Goal: Task Accomplishment & Management: Use online tool/utility

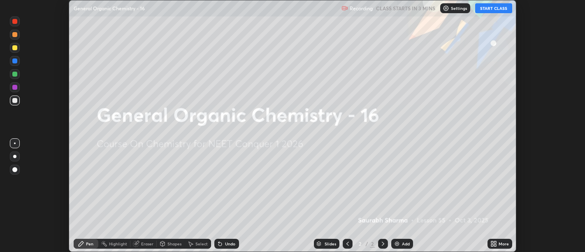
scroll to position [252, 585]
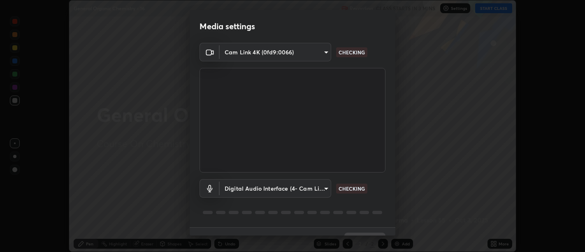
type input "d9b519daceb8a772394af6ea8e45353be5bbf62d8cb1cf3345c472de64055974"
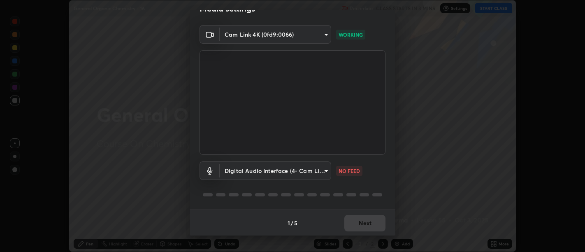
click at [325, 168] on body "Erase all General Organic Chemistry - 16 Recording CLASS STARTS IN 3 MINS Setti…" at bounding box center [292, 126] width 585 height 252
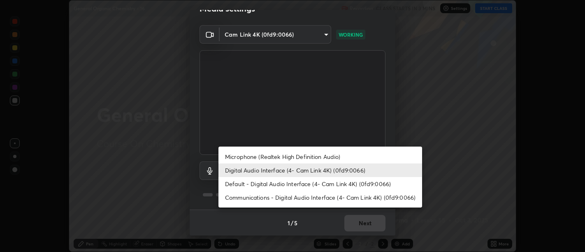
click at [311, 182] on li "Default - Digital Audio Interface (4- Cam Link 4K) (0fd9:0066)" at bounding box center [320, 184] width 204 height 14
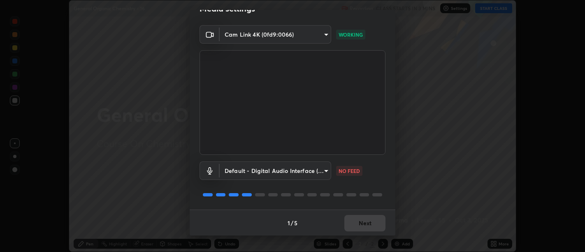
click at [324, 170] on body "Erase all General Organic Chemistry - 16 Recording CLASS STARTS IN 3 MINS Setti…" at bounding box center [292, 126] width 585 height 252
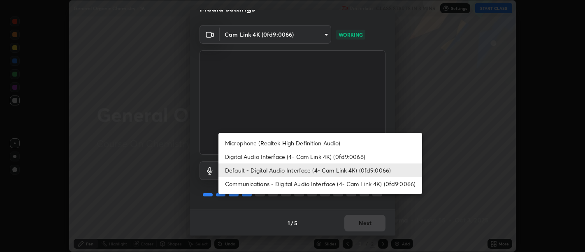
click at [307, 157] on li "Digital Audio Interface (4- Cam Link 4K) (0fd9:0066)" at bounding box center [320, 157] width 204 height 14
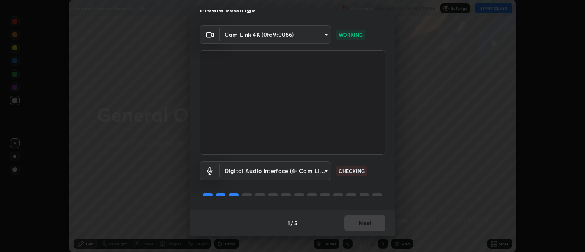
type input "58abe51d7fefdb17ba2419723d43872dcdd823d411622da55c3e9c12cc60ef35"
click at [355, 222] on button "Next" at bounding box center [364, 223] width 41 height 16
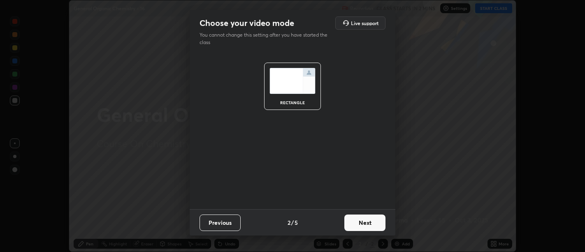
click at [356, 222] on button "Next" at bounding box center [364, 222] width 41 height 16
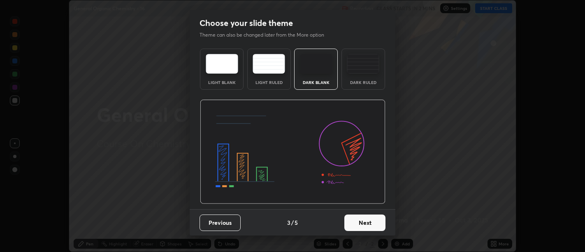
click at [356, 222] on button "Next" at bounding box center [364, 222] width 41 height 16
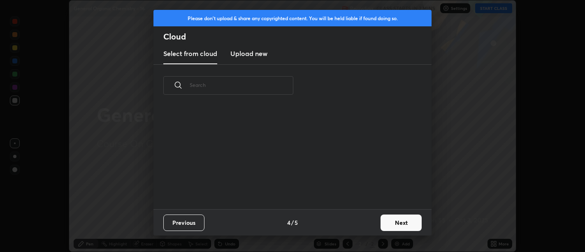
click at [354, 223] on div "Previous 4 / 5 Next" at bounding box center [292, 222] width 278 height 26
click at [391, 219] on button "Next" at bounding box center [401, 222] width 41 height 16
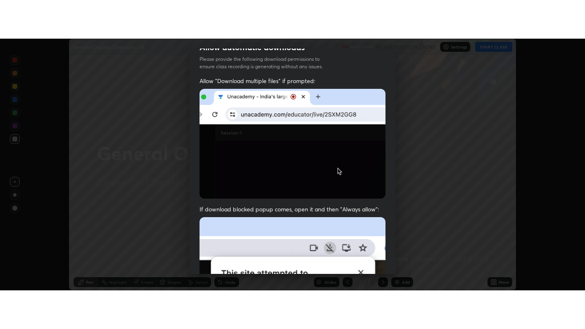
scroll to position [186, 0]
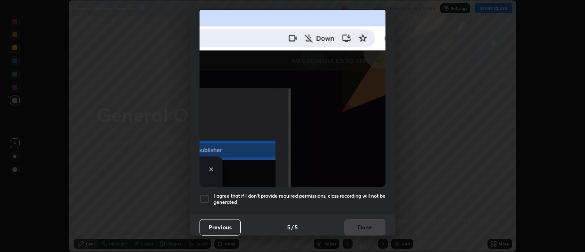
click at [348, 200] on h5 "I agree that if I don't provide required permissions, class recording will not …" at bounding box center [300, 199] width 172 height 13
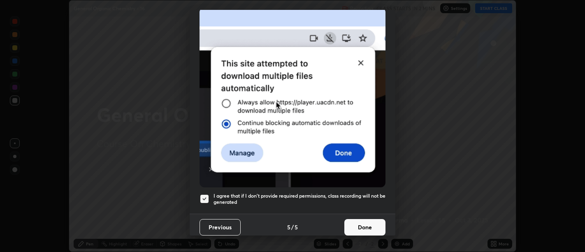
click at [357, 219] on button "Done" at bounding box center [364, 227] width 41 height 16
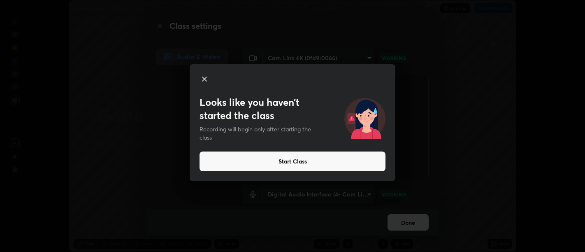
click at [358, 161] on button "Start Class" at bounding box center [293, 161] width 186 height 20
click at [339, 162] on button "Start Class" at bounding box center [293, 161] width 186 height 20
click at [335, 163] on button "Start Class" at bounding box center [293, 161] width 186 height 20
click at [338, 164] on button "Start Class" at bounding box center [293, 161] width 186 height 20
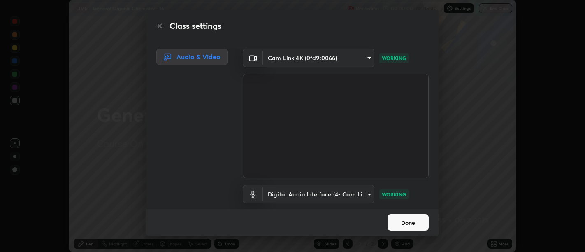
click at [409, 216] on button "Done" at bounding box center [408, 222] width 41 height 16
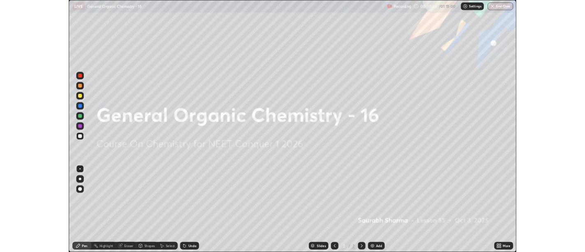
scroll to position [329, 585]
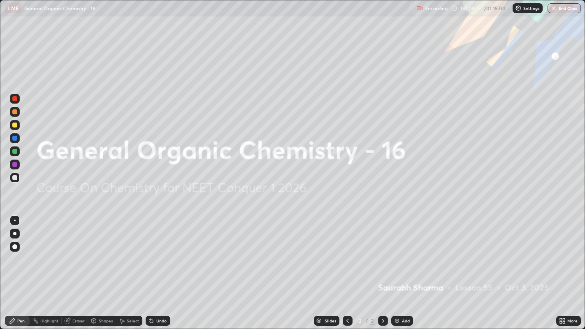
click at [402, 251] on div "Add" at bounding box center [406, 321] width 8 height 4
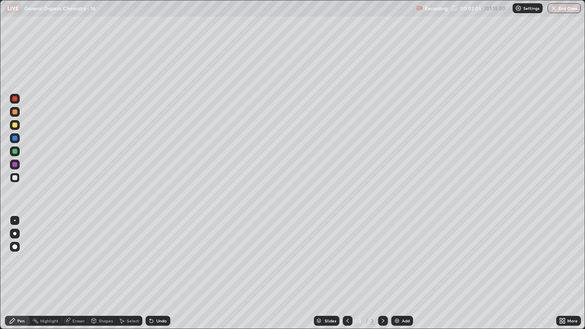
click at [93, 251] on icon at bounding box center [94, 320] width 5 height 1
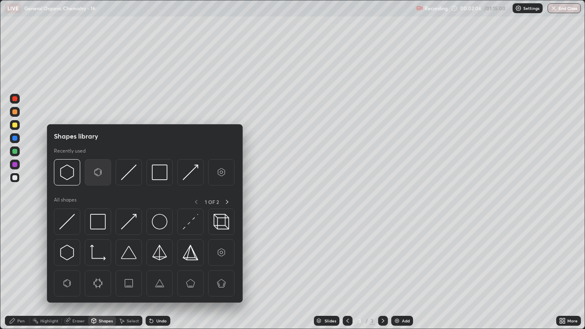
click at [95, 172] on img at bounding box center [98, 173] width 16 height 16
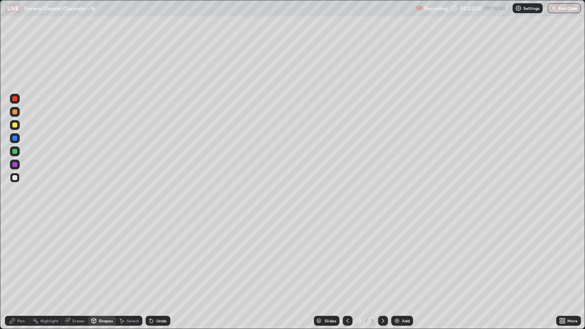
click at [22, 251] on div "Pen" at bounding box center [17, 321] width 25 height 10
click at [123, 251] on icon at bounding box center [121, 321] width 7 height 7
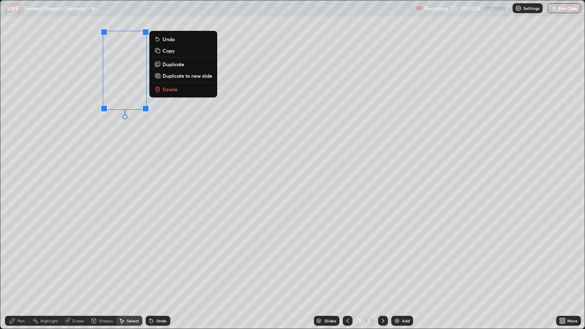
click at [183, 64] on p "Duplicate" at bounding box center [174, 64] width 22 height 7
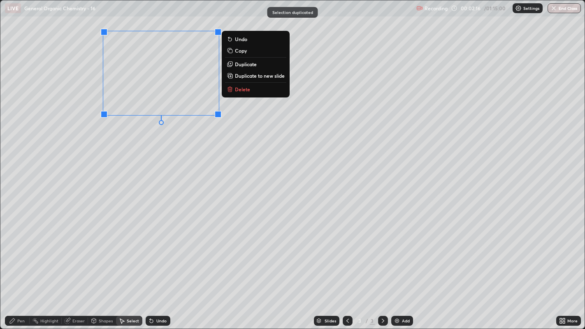
click at [247, 72] on p "Duplicate to new slide" at bounding box center [260, 75] width 50 height 7
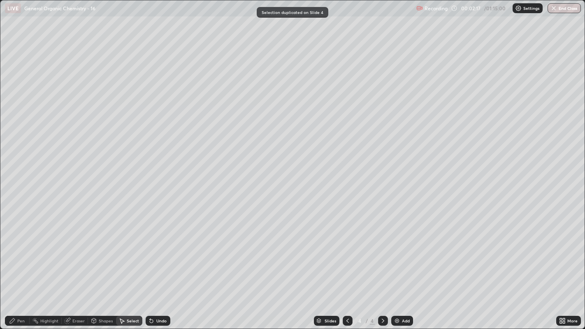
click at [350, 251] on div at bounding box center [348, 321] width 10 height 16
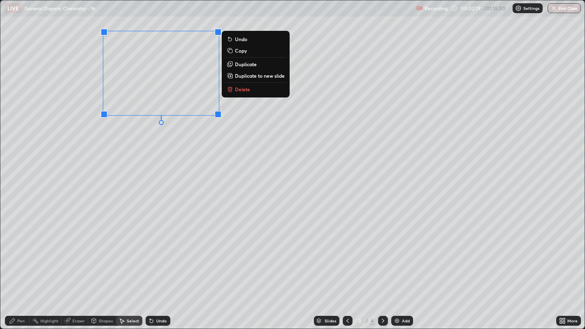
click at [246, 66] on p "Duplicate" at bounding box center [246, 64] width 22 height 7
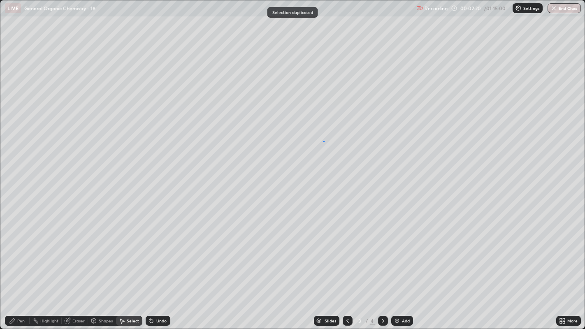
click at [323, 141] on div "0 ° Undo Copy Duplicate Duplicate to new slide Delete" at bounding box center [292, 164] width 585 height 329
click at [366, 92] on div "0 ° Undo Copy Duplicate Duplicate to new slide Delete" at bounding box center [292, 164] width 585 height 329
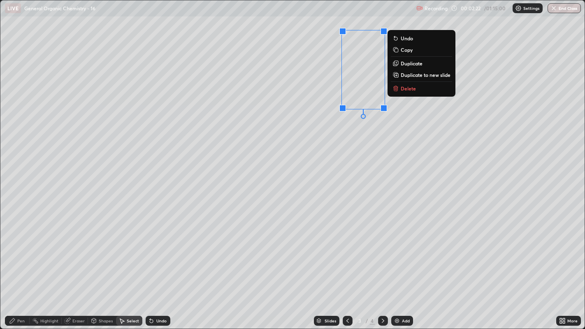
click at [419, 65] on p "Duplicate" at bounding box center [412, 63] width 22 height 7
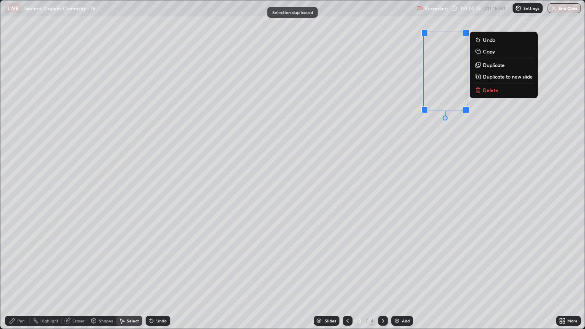
click at [373, 153] on div "0 ° Undo Copy Duplicate Duplicate to new slide Delete" at bounding box center [292, 164] width 585 height 329
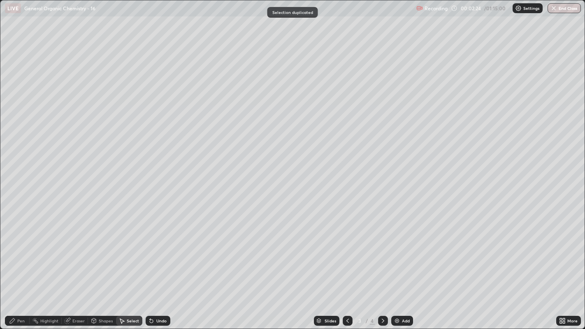
click at [12, 251] on icon at bounding box center [12, 321] width 7 height 7
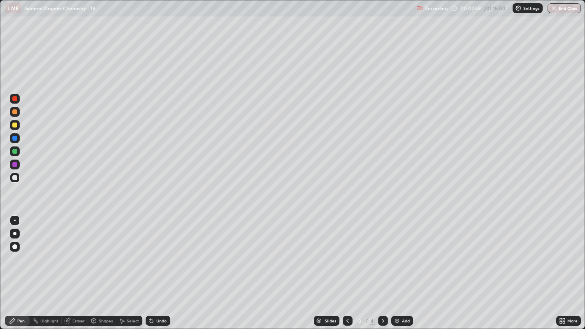
click at [125, 251] on div "Select" at bounding box center [129, 321] width 26 height 10
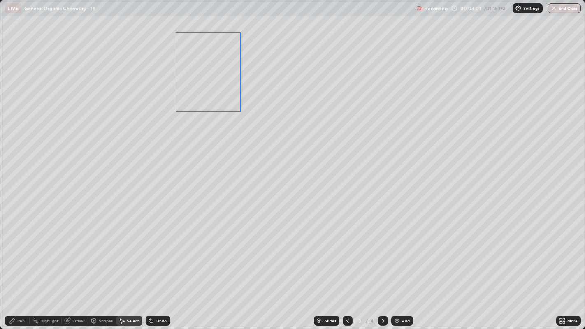
click at [217, 93] on div "0 ° Undo Copy Duplicate Duplicate to new slide Delete" at bounding box center [292, 164] width 585 height 329
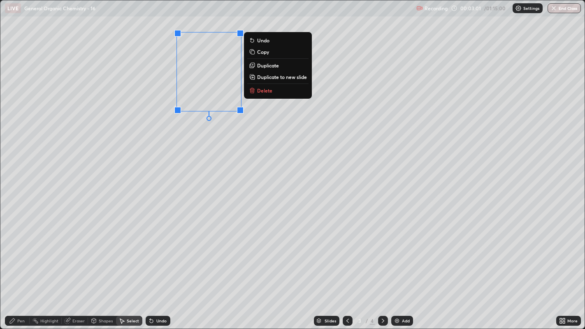
click at [199, 136] on div "0 ° Undo Copy Duplicate Duplicate to new slide Delete" at bounding box center [292, 164] width 585 height 329
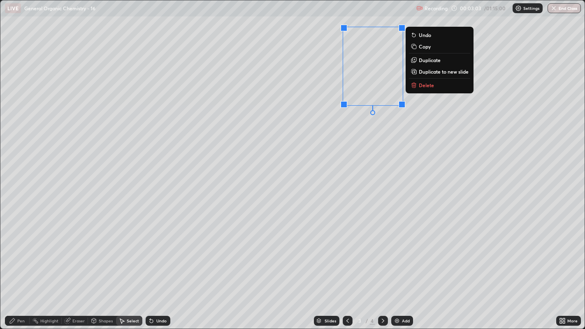
click at [381, 87] on div "0 ° Undo Copy Duplicate Duplicate to new slide Delete" at bounding box center [292, 164] width 585 height 329
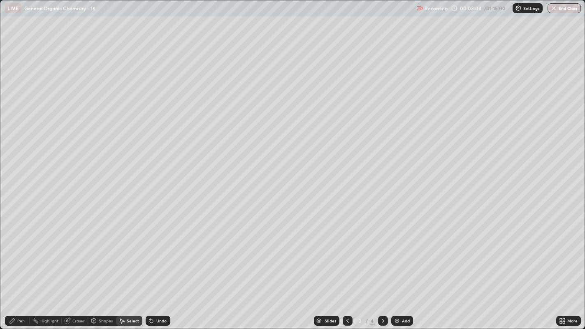
click at [362, 132] on div "0 ° Undo Copy Duplicate Duplicate to new slide Delete" at bounding box center [292, 164] width 585 height 329
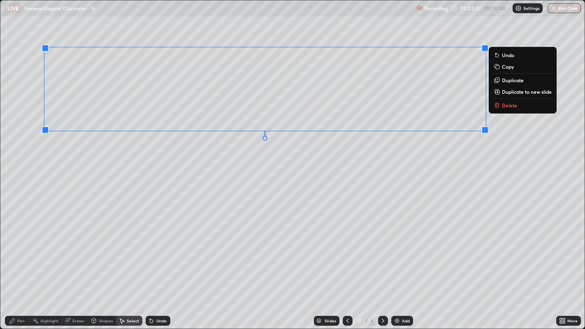
click at [325, 159] on div "0 ° Undo Copy Duplicate Duplicate to new slide Delete" at bounding box center [292, 164] width 585 height 329
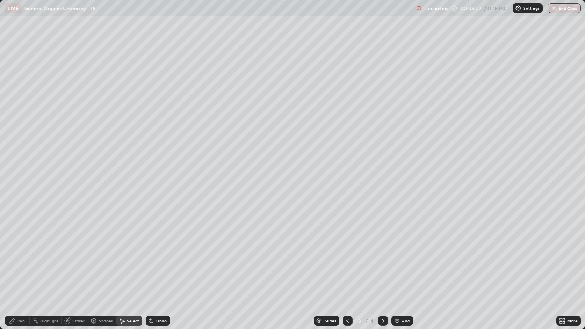
click at [17, 251] on div "Pen" at bounding box center [17, 321] width 25 height 10
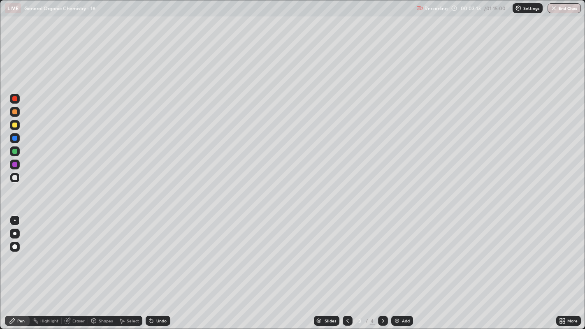
click at [14, 124] on div at bounding box center [14, 125] width 5 height 5
click at [127, 251] on div "Select" at bounding box center [133, 321] width 12 height 4
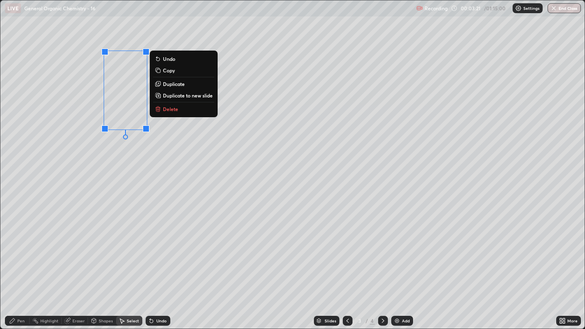
click at [178, 86] on p "Duplicate" at bounding box center [174, 84] width 22 height 7
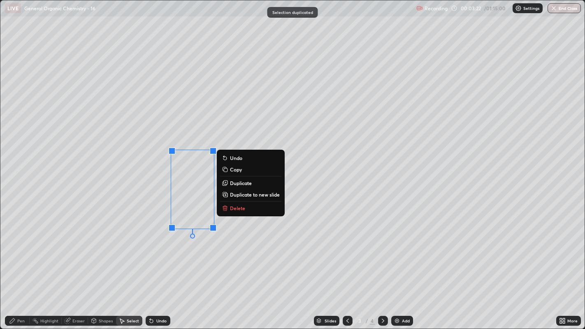
click at [199, 243] on div "0 ° Undo Copy Duplicate Duplicate to new slide Delete" at bounding box center [292, 164] width 585 height 329
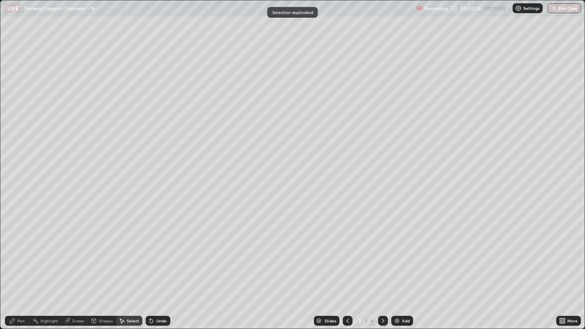
click at [21, 251] on div "Pen" at bounding box center [20, 321] width 7 height 4
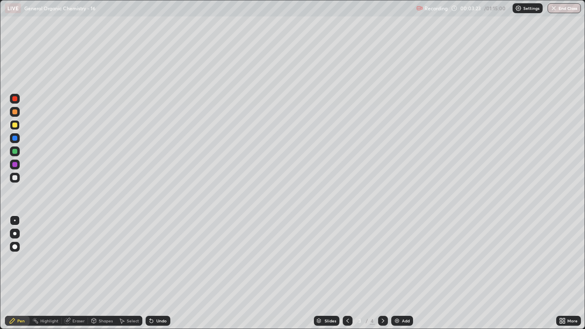
click at [14, 177] on div at bounding box center [14, 177] width 5 height 5
click at [137, 251] on div "Select" at bounding box center [133, 321] width 12 height 4
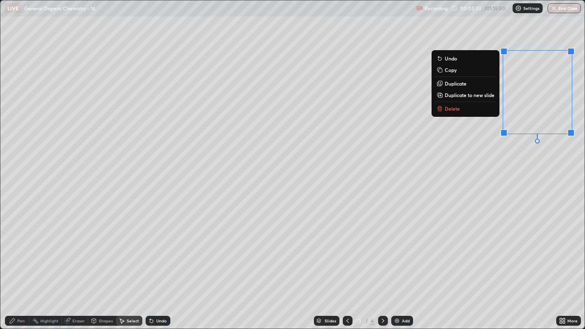
click at [525, 170] on div "0 ° Undo Copy Duplicate Duplicate to new slide Delete" at bounding box center [292, 164] width 585 height 329
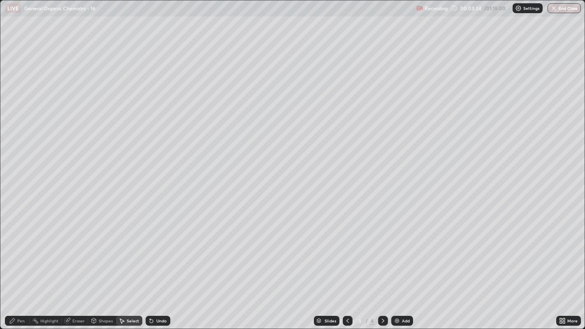
click at [17, 251] on div "Pen" at bounding box center [17, 321] width 25 height 10
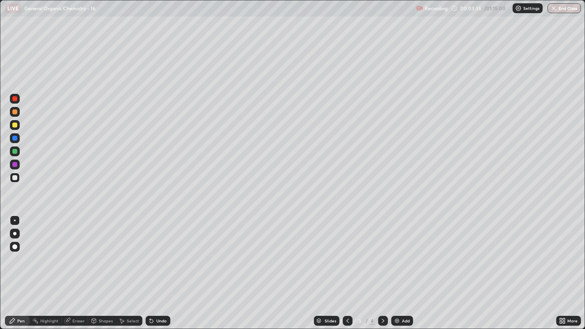
click at [14, 126] on div at bounding box center [14, 125] width 5 height 5
click at [157, 251] on div "Undo" at bounding box center [158, 321] width 25 height 10
click at [13, 111] on div at bounding box center [14, 111] width 5 height 5
click at [14, 177] on div at bounding box center [14, 177] width 5 height 5
click at [16, 124] on div at bounding box center [14, 125] width 5 height 5
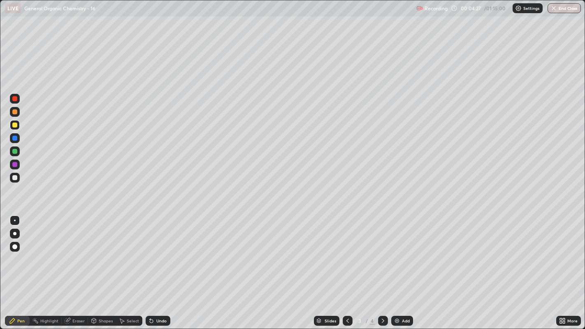
click at [12, 246] on div at bounding box center [14, 246] width 5 height 5
click at [14, 139] on div at bounding box center [14, 138] width 5 height 5
click at [15, 234] on div at bounding box center [14, 233] width 3 height 3
click at [16, 97] on div at bounding box center [14, 98] width 5 height 5
click at [19, 126] on div at bounding box center [15, 125] width 10 height 10
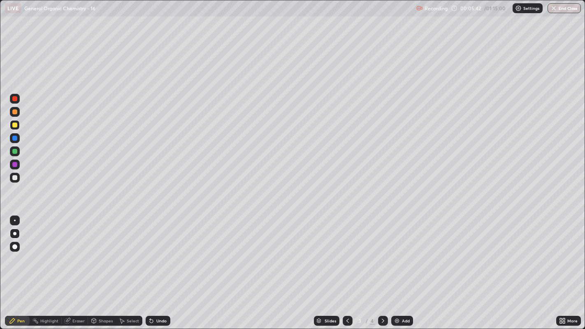
click at [15, 246] on div at bounding box center [14, 246] width 5 height 5
click at [158, 251] on div "Undo" at bounding box center [158, 321] width 25 height 10
click at [14, 233] on div at bounding box center [14, 233] width 3 height 3
click at [15, 178] on div at bounding box center [14, 177] width 5 height 5
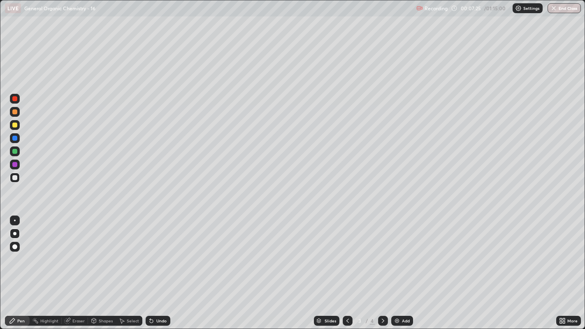
click at [15, 124] on div at bounding box center [14, 125] width 5 height 5
click at [16, 173] on div at bounding box center [15, 178] width 10 height 10
click at [14, 220] on div at bounding box center [15, 221] width 2 height 2
click at [102, 251] on div "Shapes" at bounding box center [102, 321] width 28 height 10
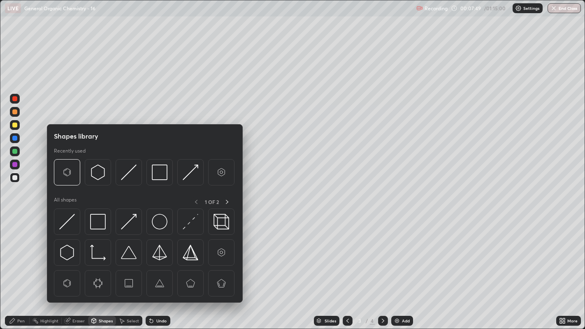
click at [122, 251] on icon at bounding box center [122, 321] width 5 height 5
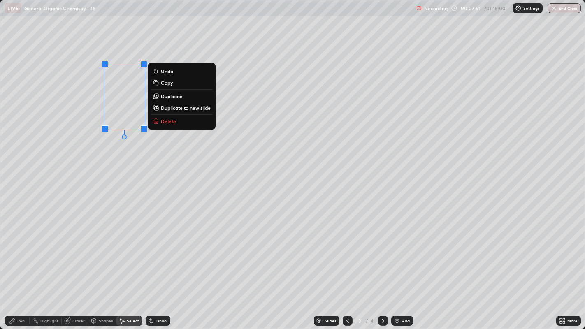
click at [172, 98] on p "Duplicate" at bounding box center [172, 96] width 22 height 7
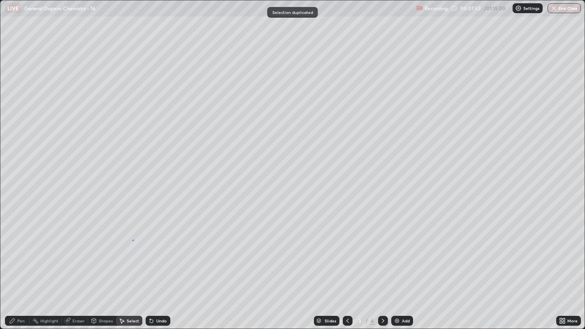
click at [133, 240] on div "0 ° Undo Copy Duplicate Duplicate to new slide Delete" at bounding box center [292, 164] width 585 height 329
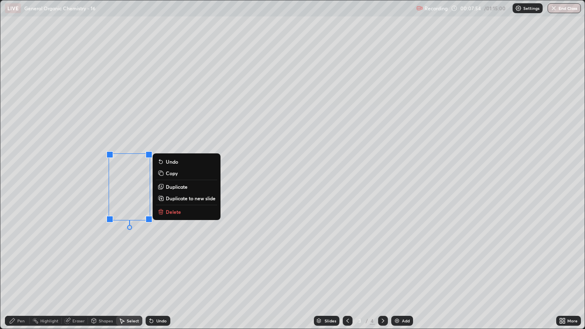
click at [173, 185] on p "Duplicate" at bounding box center [177, 186] width 22 height 7
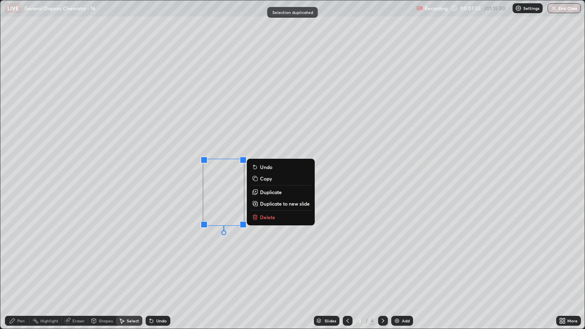
click at [190, 239] on div "0 ° Undo Copy Duplicate Duplicate to new slide Delete" at bounding box center [292, 164] width 585 height 329
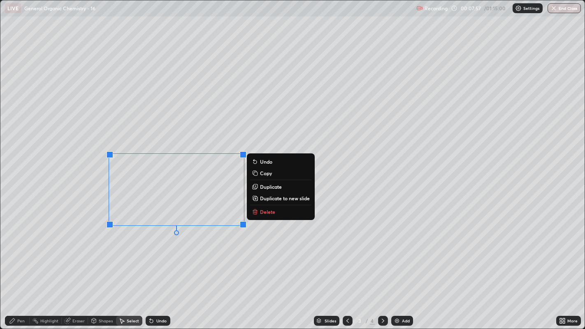
click at [275, 187] on p "Duplicate" at bounding box center [271, 186] width 22 height 7
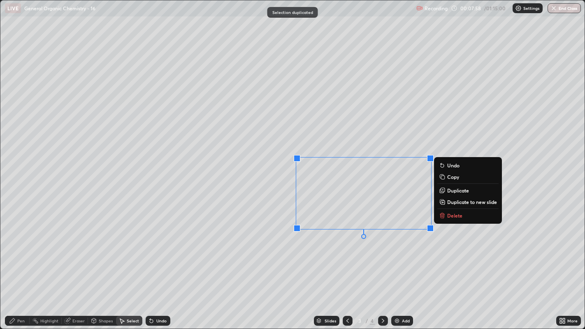
click at [346, 251] on div "0 ° Undo Copy Duplicate Duplicate to new slide Delete" at bounding box center [292, 164] width 585 height 329
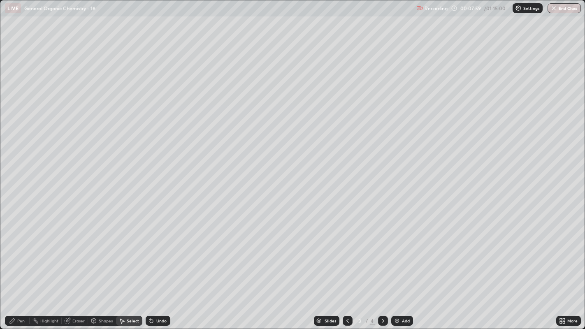
click at [22, 251] on div "Pen" at bounding box center [20, 321] width 7 height 4
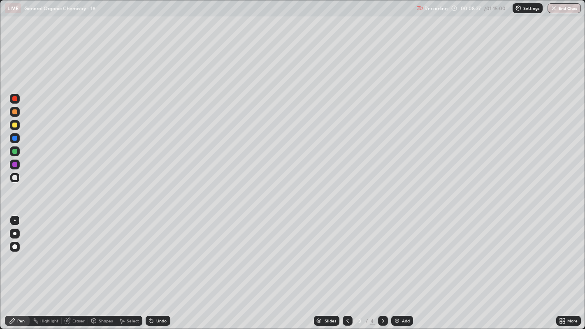
click at [16, 127] on div at bounding box center [14, 125] width 5 height 5
click at [15, 177] on div at bounding box center [14, 177] width 5 height 5
click at [74, 251] on div "Eraser" at bounding box center [75, 321] width 26 height 10
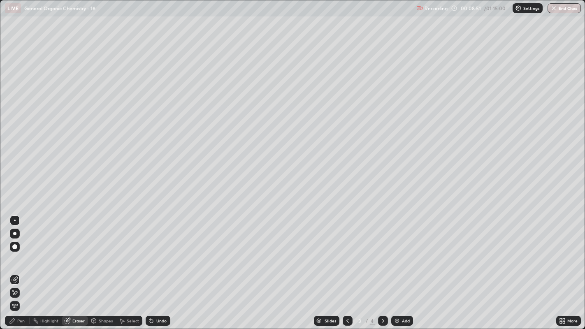
click at [17, 251] on div "Pen" at bounding box center [20, 321] width 7 height 4
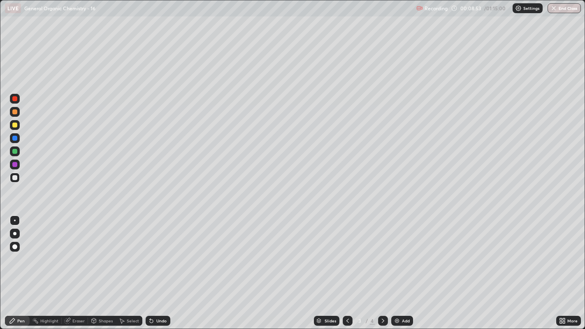
click at [155, 251] on div "Undo" at bounding box center [158, 321] width 25 height 10
click at [14, 124] on div at bounding box center [14, 125] width 5 height 5
click at [156, 251] on div "Undo" at bounding box center [161, 321] width 10 height 4
click at [14, 247] on div at bounding box center [14, 246] width 5 height 5
click at [14, 233] on div at bounding box center [14, 233] width 3 height 3
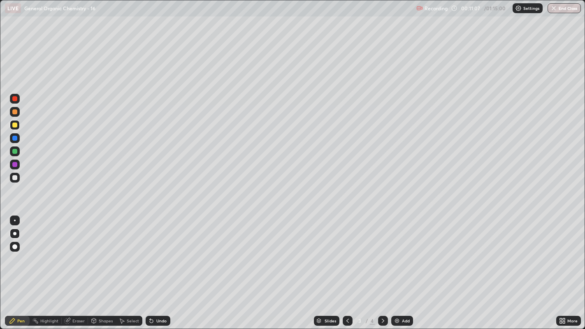
click at [14, 178] on div at bounding box center [14, 177] width 5 height 5
click at [14, 220] on div at bounding box center [15, 221] width 2 height 2
click at [14, 178] on div at bounding box center [14, 177] width 5 height 5
click at [395, 251] on div "Add" at bounding box center [402, 321] width 22 height 10
click at [104, 251] on div "Shapes" at bounding box center [102, 321] width 28 height 10
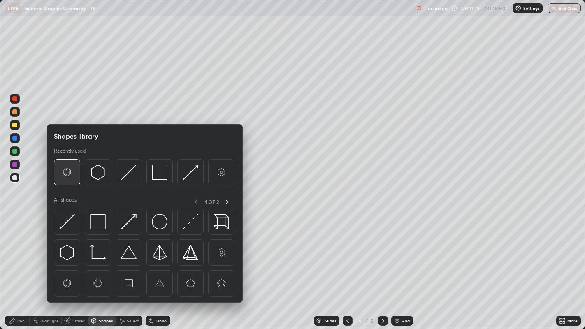
click at [67, 170] on img at bounding box center [67, 173] width 16 height 16
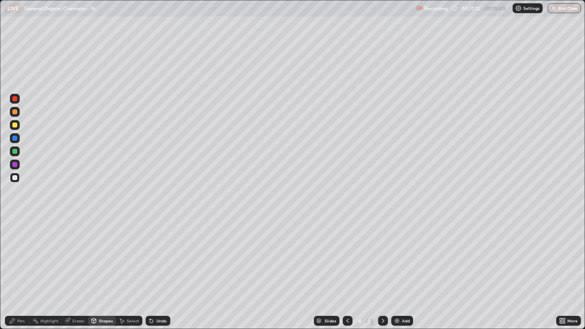
click at [18, 251] on div "Pen" at bounding box center [20, 321] width 7 height 4
click at [125, 251] on div "Select" at bounding box center [129, 321] width 26 height 10
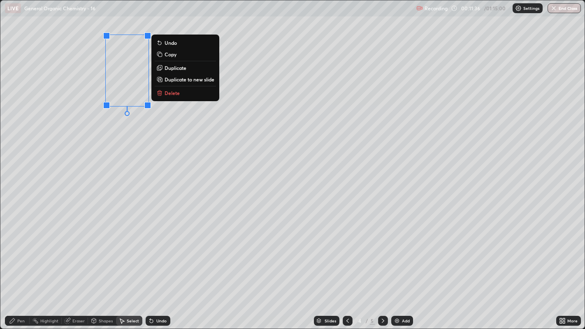
click at [183, 67] on p "Duplicate" at bounding box center [176, 68] width 22 height 7
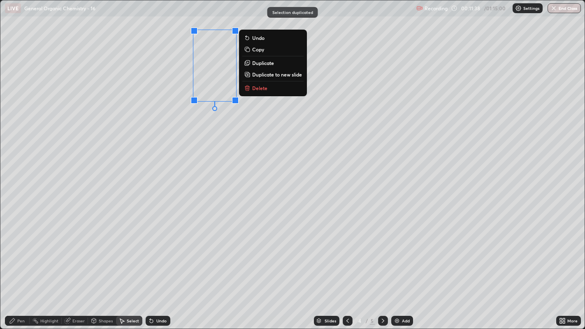
click at [221, 139] on div "0 ° Undo Copy Duplicate Duplicate to new slide Delete" at bounding box center [292, 164] width 585 height 329
click at [279, 63] on button "Duplicate" at bounding box center [272, 63] width 61 height 10
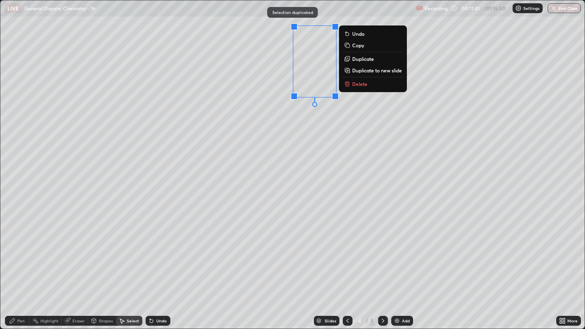
click at [294, 117] on div "0 ° Undo Copy Duplicate Duplicate to new slide Delete" at bounding box center [292, 164] width 585 height 329
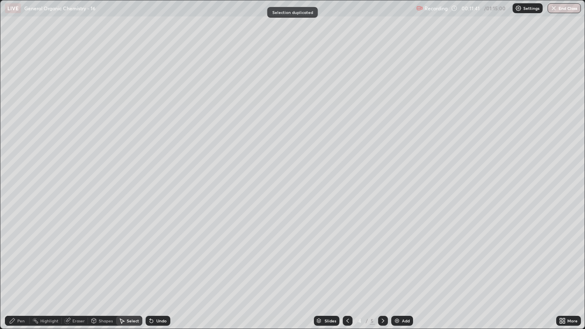
click at [16, 251] on div "Pen" at bounding box center [17, 321] width 25 height 10
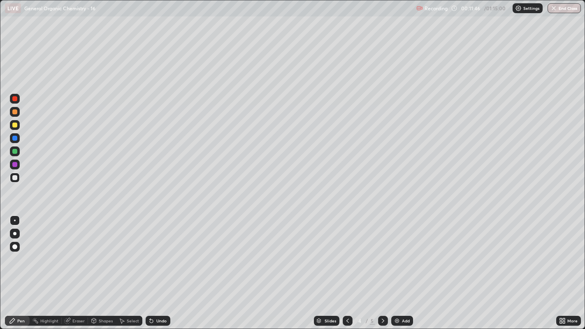
click at [125, 251] on div "Select" at bounding box center [129, 321] width 26 height 10
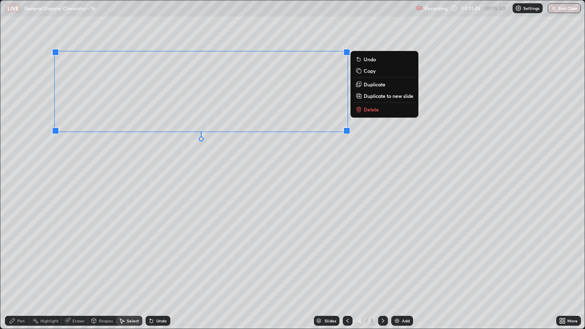
click at [255, 160] on div "0 ° Undo Copy Duplicate Duplicate to new slide Delete" at bounding box center [292, 164] width 585 height 329
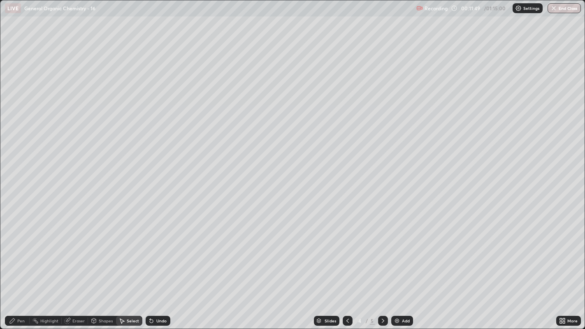
click at [22, 251] on div "Pen" at bounding box center [20, 321] width 7 height 4
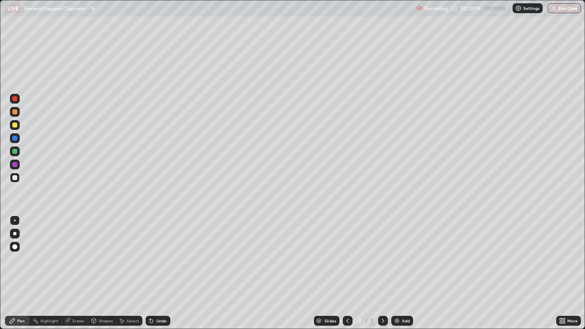
click at [159, 251] on div "Undo" at bounding box center [161, 321] width 10 height 4
click at [120, 251] on icon at bounding box center [121, 321] width 7 height 7
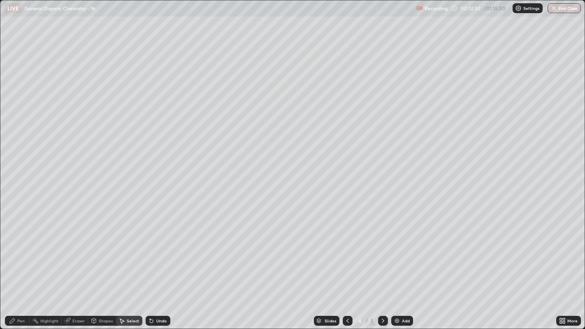
click at [99, 251] on div "Shapes" at bounding box center [106, 321] width 14 height 4
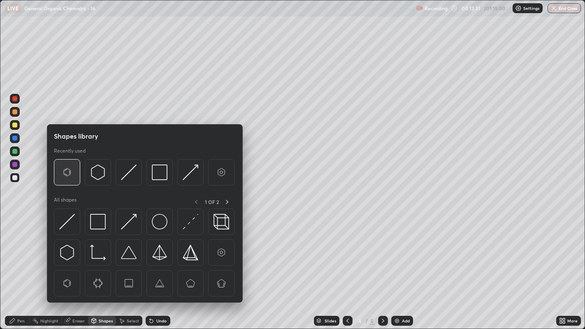
click at [67, 172] on img at bounding box center [67, 173] width 16 height 16
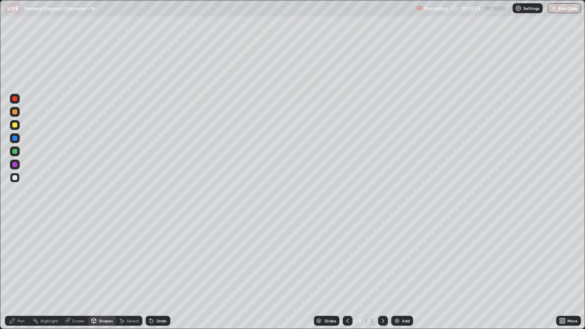
click at [129, 251] on div "Select" at bounding box center [133, 321] width 12 height 4
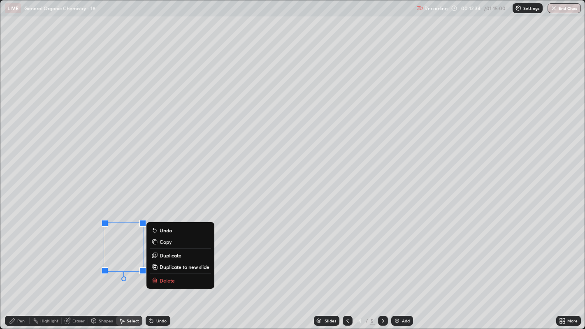
click at [170, 251] on p "Duplicate" at bounding box center [171, 255] width 22 height 7
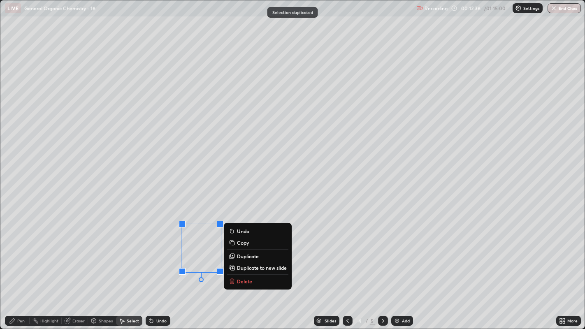
click at [167, 251] on div "0 ° Undo Copy Duplicate Duplicate to new slide Delete" at bounding box center [292, 164] width 585 height 329
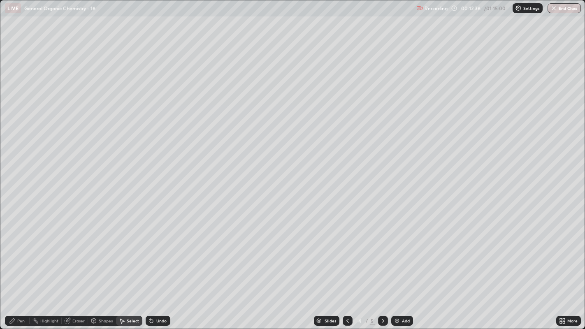
click at [19, 251] on div "Pen" at bounding box center [20, 321] width 7 height 4
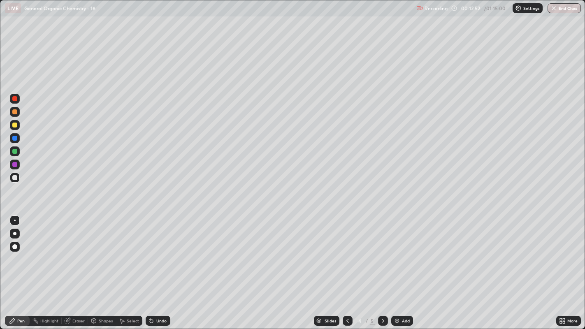
click at [123, 251] on div "Select" at bounding box center [129, 321] width 26 height 10
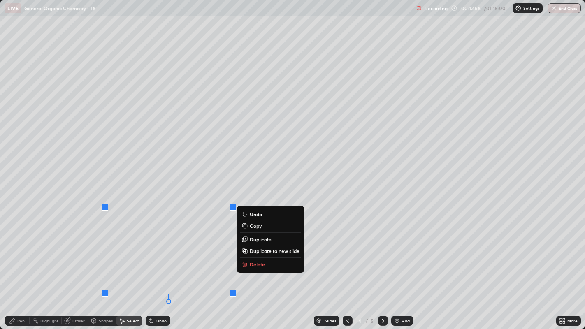
click at [173, 181] on div "0 ° Undo Copy Duplicate Duplicate to new slide Delete" at bounding box center [292, 164] width 585 height 329
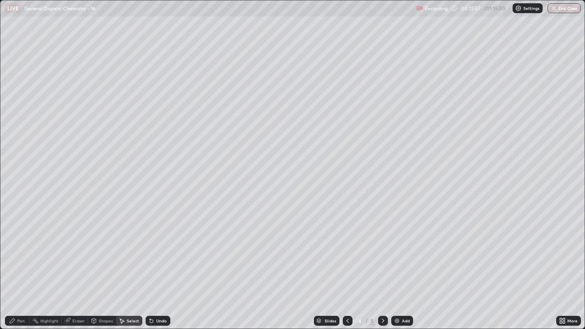
click at [19, 251] on div "Pen" at bounding box center [20, 321] width 7 height 4
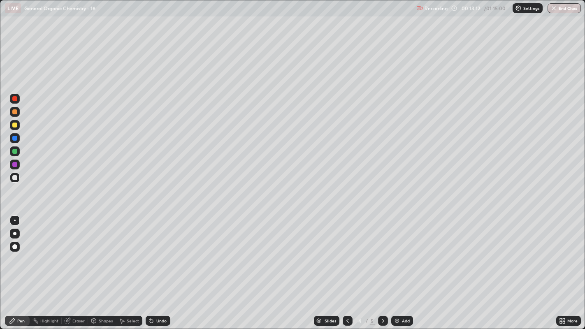
click at [128, 251] on div "Select" at bounding box center [133, 321] width 12 height 4
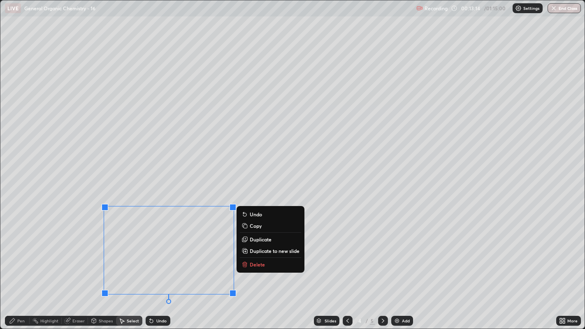
click at [250, 238] on p "Duplicate" at bounding box center [261, 239] width 22 height 7
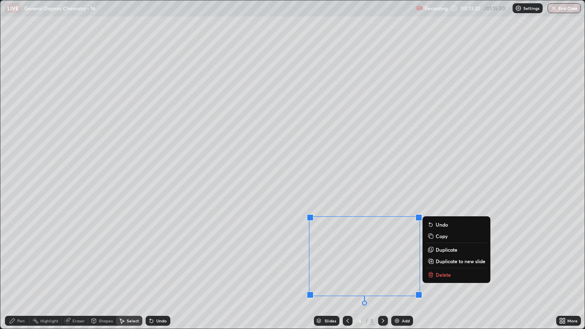
click at [344, 190] on div "0 ° Undo Copy Duplicate Duplicate to new slide Delete" at bounding box center [292, 164] width 585 height 329
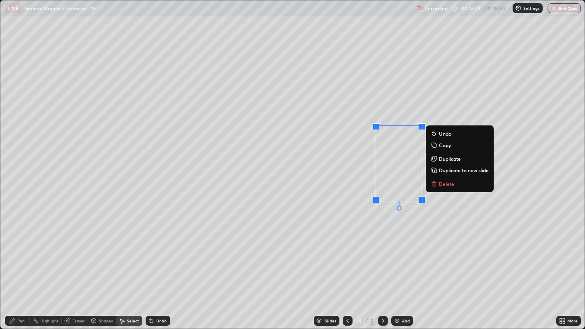
click at [351, 187] on div "0 ° Undo Copy Duplicate Duplicate to new slide Delete" at bounding box center [292, 164] width 585 height 329
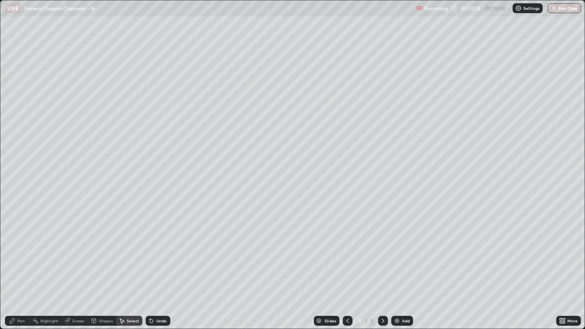
click at [72, 251] on div "Eraser" at bounding box center [75, 321] width 26 height 10
click at [21, 251] on div "Pen" at bounding box center [20, 321] width 7 height 4
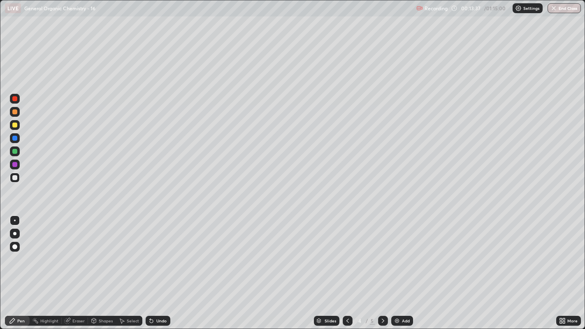
click at [74, 251] on div "Eraser" at bounding box center [78, 321] width 12 height 4
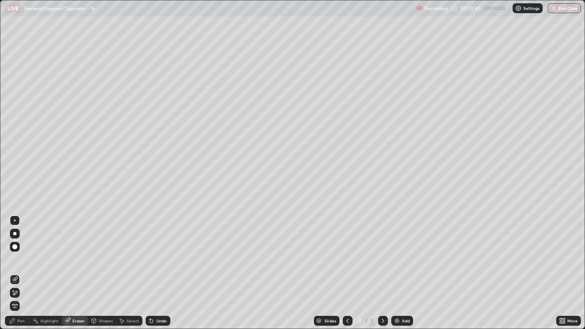
click at [18, 251] on div "Pen" at bounding box center [20, 321] width 7 height 4
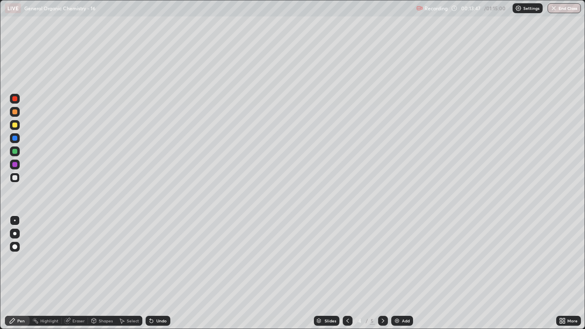
click at [121, 251] on icon at bounding box center [122, 321] width 5 height 5
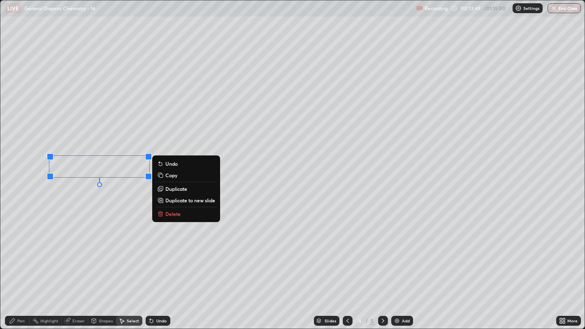
click at [86, 204] on div "0 ° Undo Copy Duplicate Duplicate to new slide Delete" at bounding box center [292, 164] width 585 height 329
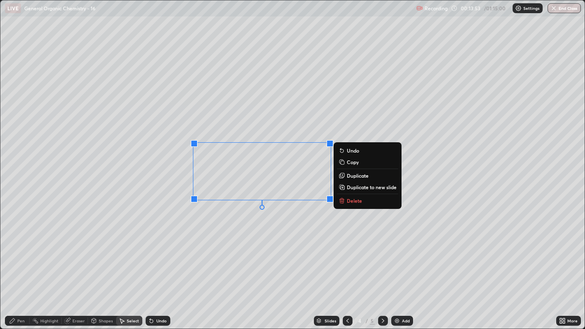
click at [245, 221] on div "0 ° Undo Copy Duplicate Duplicate to new slide Delete" at bounding box center [292, 164] width 585 height 329
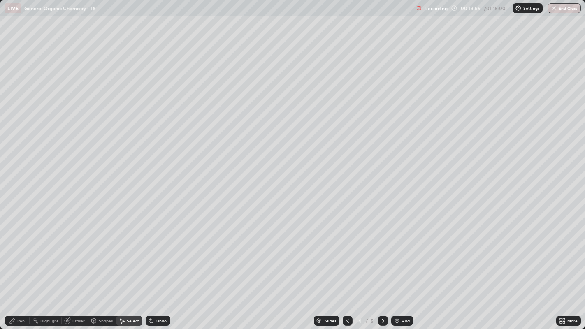
click at [79, 251] on div "Eraser" at bounding box center [78, 321] width 12 height 4
click at [19, 251] on div "Pen" at bounding box center [20, 321] width 7 height 4
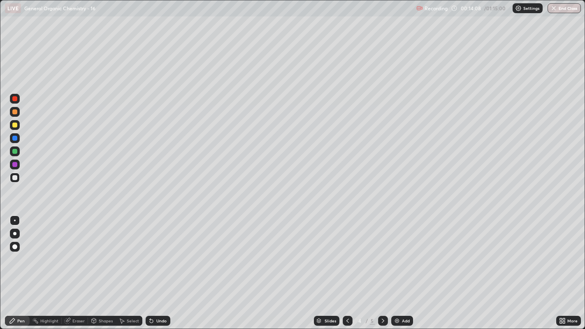
click at [15, 126] on div at bounding box center [14, 125] width 5 height 5
click at [15, 233] on div at bounding box center [14, 233] width 3 height 3
click at [14, 220] on div at bounding box center [15, 221] width 2 height 2
click at [13, 235] on div at bounding box center [15, 234] width 10 height 10
click at [14, 220] on div at bounding box center [15, 221] width 2 height 2
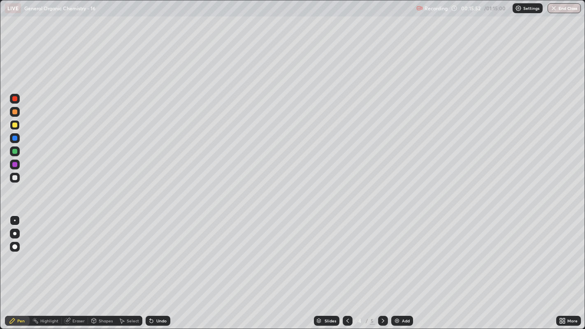
click at [14, 233] on div at bounding box center [14, 233] width 3 height 3
click at [161, 251] on div "Undo" at bounding box center [161, 321] width 10 height 4
click at [159, 251] on div "Undo" at bounding box center [158, 321] width 25 height 10
click at [157, 251] on div "Undo" at bounding box center [158, 321] width 25 height 10
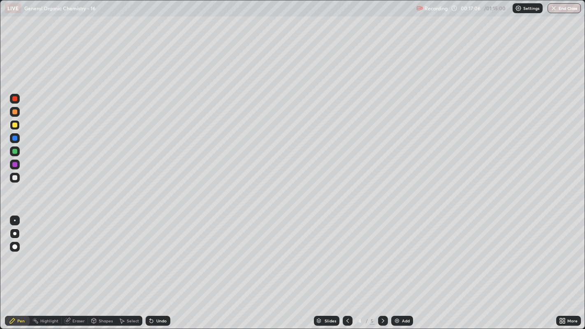
click at [125, 251] on div "Select" at bounding box center [129, 321] width 26 height 10
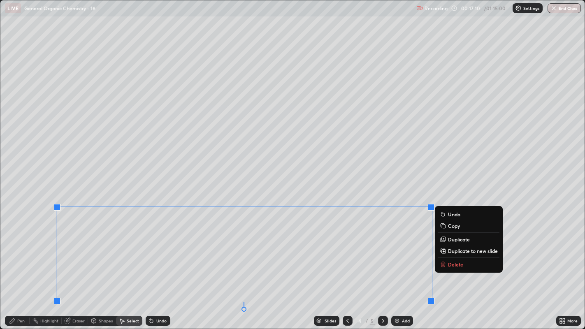
click at [460, 251] on p "Duplicate to new slide" at bounding box center [473, 251] width 50 height 7
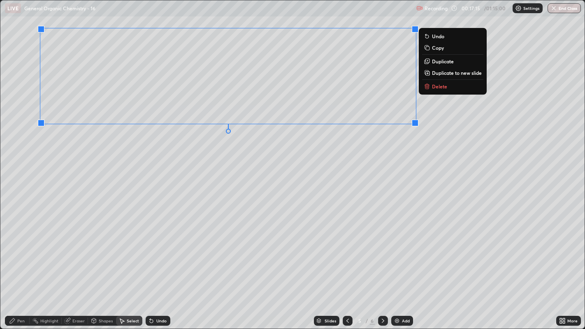
click at [389, 144] on div "0 ° Undo Copy Duplicate Duplicate to new slide Delete" at bounding box center [292, 164] width 585 height 329
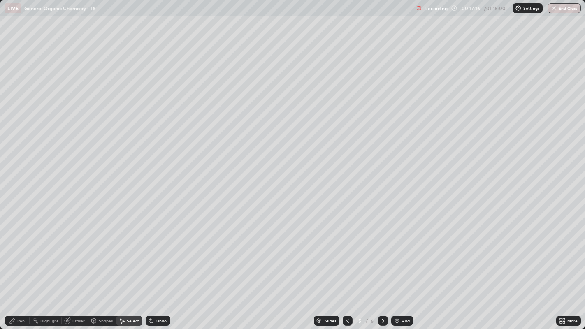
click at [12, 251] on icon at bounding box center [12, 320] width 5 height 5
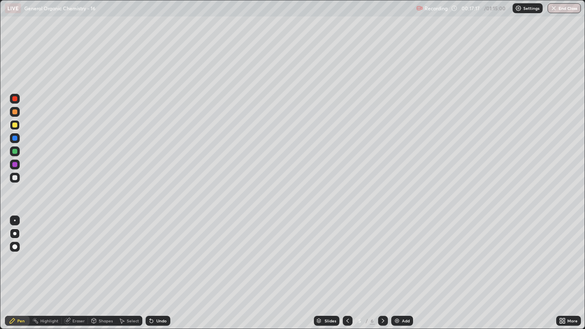
click at [14, 223] on div at bounding box center [15, 221] width 10 height 10
click at [14, 233] on div at bounding box center [14, 233] width 3 height 3
click at [14, 177] on div at bounding box center [14, 177] width 5 height 5
click at [14, 150] on div at bounding box center [14, 151] width 5 height 5
click at [15, 125] on div at bounding box center [14, 125] width 5 height 5
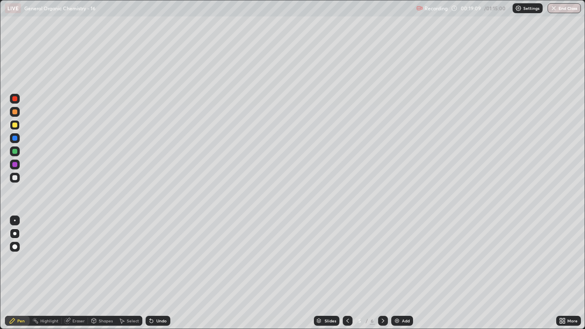
click at [14, 98] on div at bounding box center [14, 98] width 5 height 5
click at [14, 124] on div at bounding box center [14, 125] width 5 height 5
click at [14, 178] on div at bounding box center [14, 177] width 5 height 5
click at [381, 251] on div at bounding box center [383, 321] width 10 height 10
click at [65, 251] on icon at bounding box center [67, 320] width 5 height 5
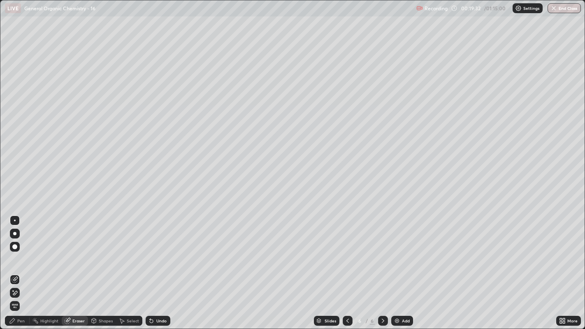
click at [14, 251] on span "Erase all" at bounding box center [14, 306] width 9 height 5
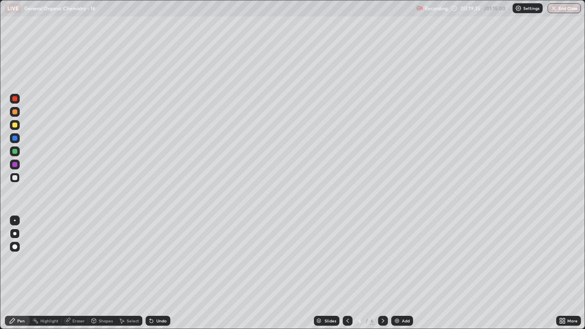
click at [150, 251] on icon at bounding box center [151, 321] width 3 height 3
click at [152, 251] on icon at bounding box center [151, 321] width 3 height 3
click at [153, 251] on icon at bounding box center [151, 321] width 7 height 7
click at [14, 221] on div at bounding box center [15, 221] width 2 height 2
click at [102, 251] on div "Shapes" at bounding box center [106, 321] width 14 height 4
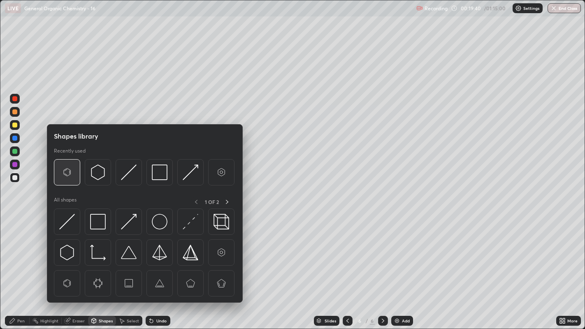
click at [66, 169] on img at bounding box center [67, 173] width 16 height 16
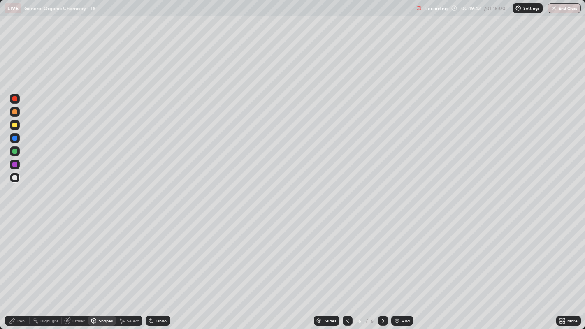
click at [19, 251] on div "Pen" at bounding box center [20, 321] width 7 height 4
click at [155, 251] on div "Undo" at bounding box center [158, 321] width 25 height 10
click at [157, 251] on div "Undo" at bounding box center [156, 321] width 28 height 16
click at [129, 251] on div "Select" at bounding box center [129, 321] width 26 height 10
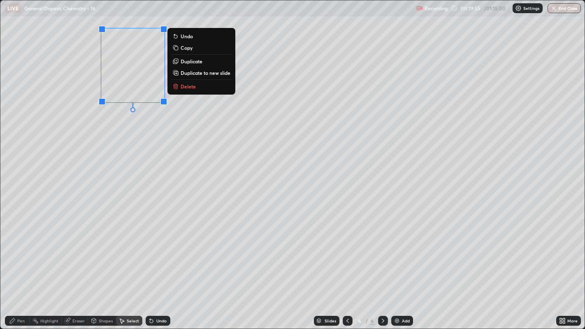
click at [195, 62] on p "Duplicate" at bounding box center [192, 61] width 22 height 7
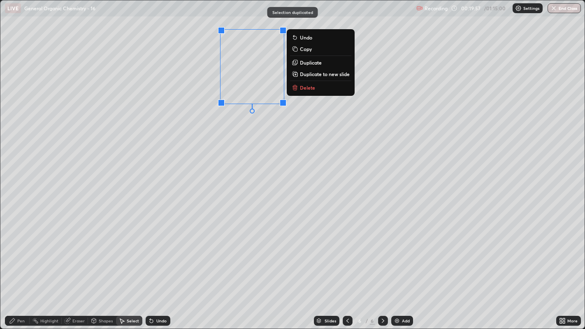
click at [315, 63] on p "Duplicate" at bounding box center [311, 62] width 22 height 7
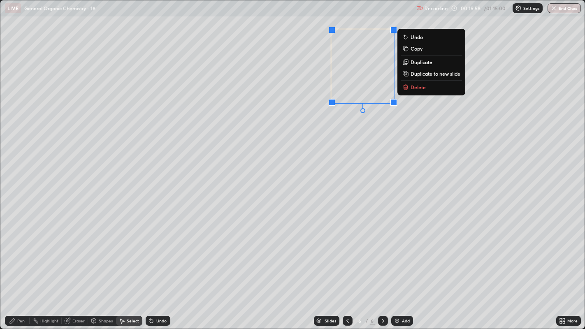
click at [421, 62] on p "Duplicate" at bounding box center [422, 62] width 22 height 7
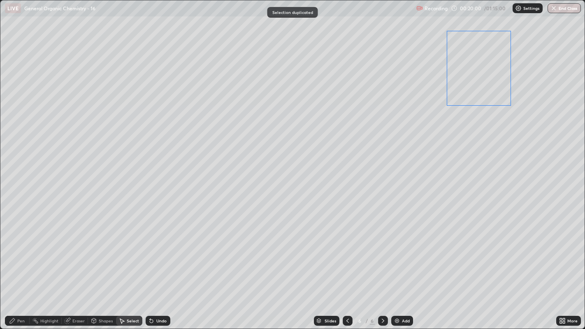
click at [474, 85] on div "0 ° Undo Copy Duplicate Duplicate to new slide Delete" at bounding box center [292, 164] width 585 height 329
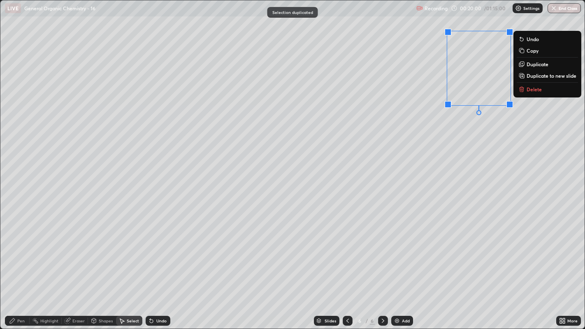
click at [423, 135] on div "0 ° Undo Copy Duplicate Duplicate to new slide Delete" at bounding box center [292, 164] width 585 height 329
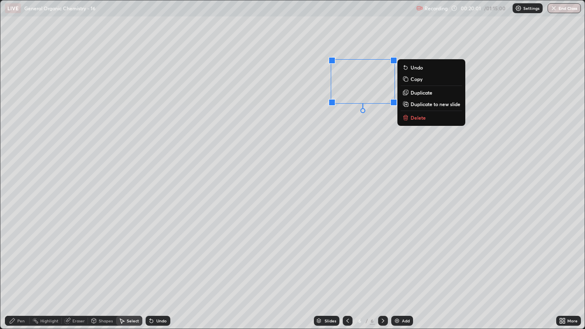
click at [418, 142] on div "0 ° Undo Copy Duplicate Duplicate to new slide Delete" at bounding box center [292, 164] width 585 height 329
click at [429, 119] on button "Delete" at bounding box center [431, 119] width 61 height 10
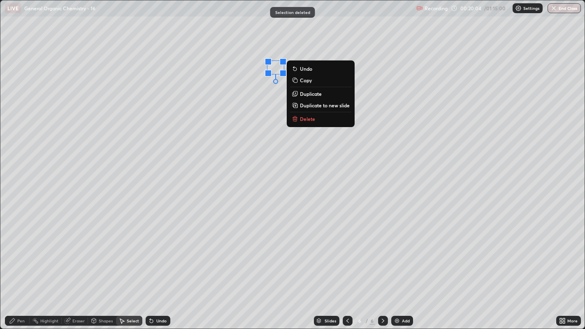
click at [323, 119] on button "Delete" at bounding box center [320, 119] width 61 height 10
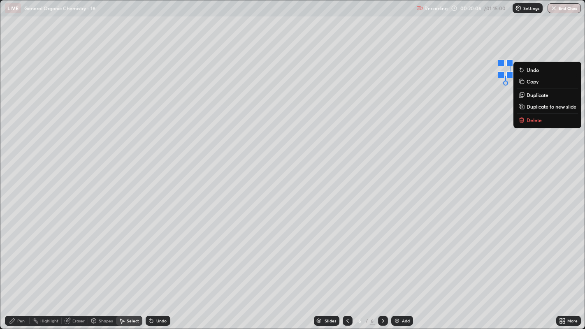
click at [542, 118] on button "Delete" at bounding box center [547, 120] width 61 height 10
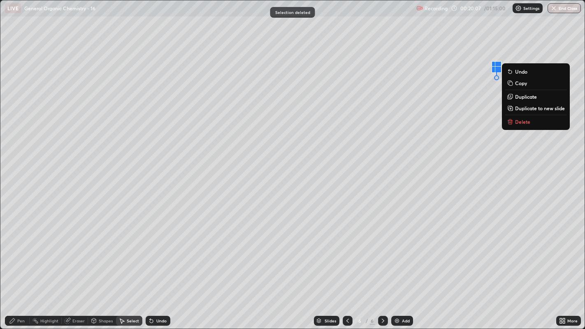
click at [533, 121] on button "Delete" at bounding box center [535, 122] width 61 height 10
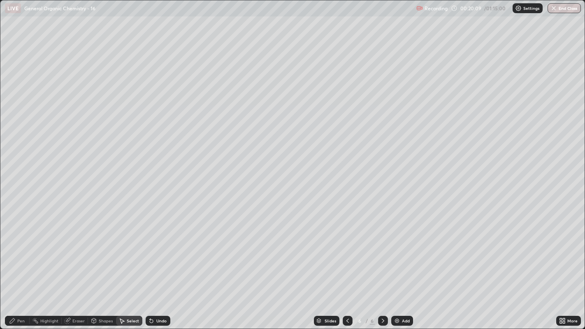
click at [77, 251] on div "Eraser" at bounding box center [78, 321] width 12 height 4
click at [21, 251] on div "Pen" at bounding box center [20, 321] width 7 height 4
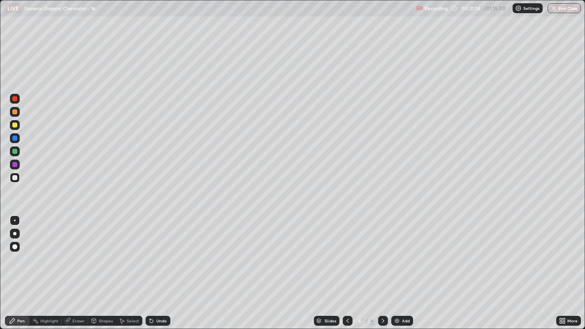
click at [16, 125] on div at bounding box center [14, 125] width 5 height 5
click at [112, 251] on div "Shapes" at bounding box center [102, 321] width 28 height 10
click at [127, 251] on div "Select" at bounding box center [133, 321] width 12 height 4
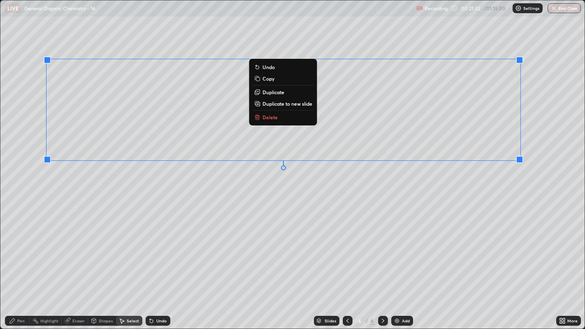
click at [321, 186] on div "0 ° Undo Copy Duplicate Duplicate to new slide Delete" at bounding box center [292, 164] width 585 height 329
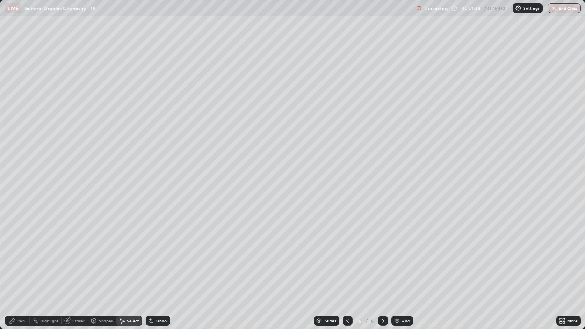
click at [15, 251] on icon at bounding box center [12, 321] width 7 height 7
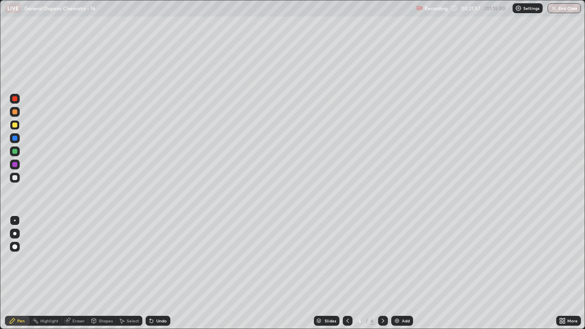
click at [14, 233] on div at bounding box center [14, 233] width 3 height 3
click at [14, 220] on div at bounding box center [15, 221] width 2 height 2
click at [16, 233] on div at bounding box center [14, 233] width 3 height 3
click at [162, 251] on div "Undo" at bounding box center [161, 321] width 10 height 4
click at [15, 176] on div at bounding box center [14, 177] width 5 height 5
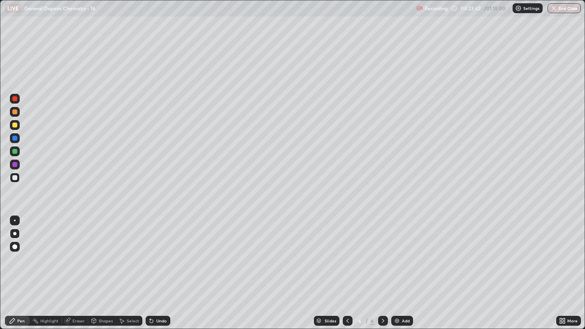
click at [13, 217] on div at bounding box center [15, 221] width 10 height 10
click at [125, 251] on div "Select" at bounding box center [129, 321] width 26 height 10
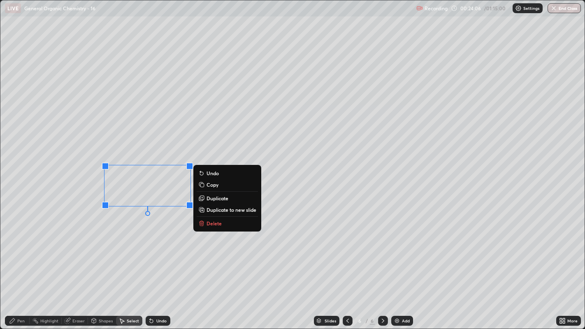
click at [216, 198] on p "Duplicate" at bounding box center [218, 198] width 22 height 7
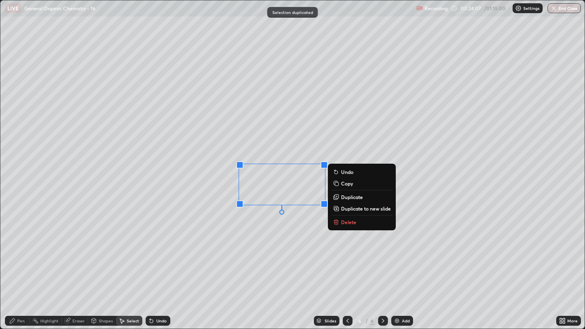
click at [252, 239] on div "0 ° Undo Copy Duplicate Duplicate to new slide Delete" at bounding box center [292, 164] width 585 height 329
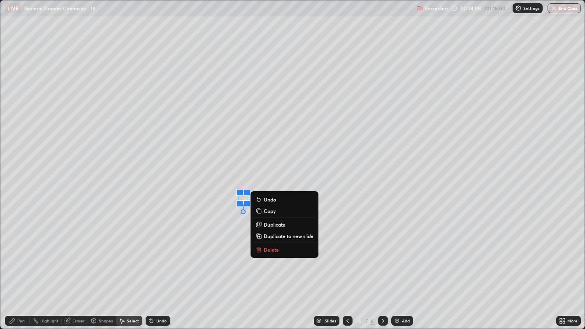
click at [271, 249] on p "Delete" at bounding box center [271, 249] width 15 height 7
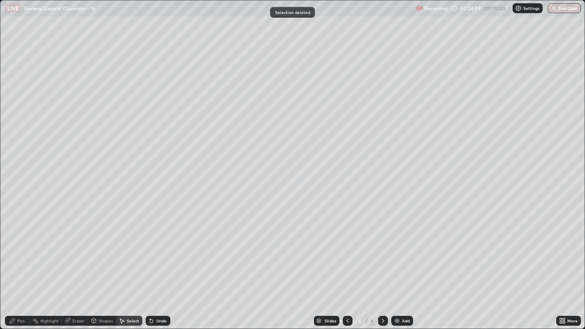
click at [25, 251] on div "Pen" at bounding box center [17, 321] width 25 height 10
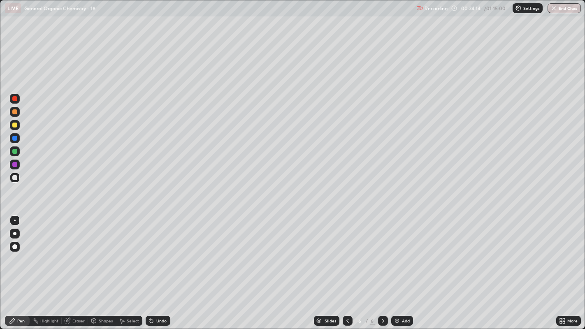
click at [156, 251] on div "Undo" at bounding box center [161, 321] width 10 height 4
click at [133, 251] on div "Select" at bounding box center [133, 321] width 12 height 4
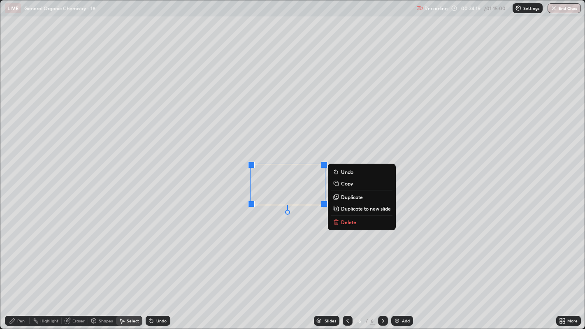
click at [346, 197] on p "Duplicate" at bounding box center [352, 197] width 22 height 7
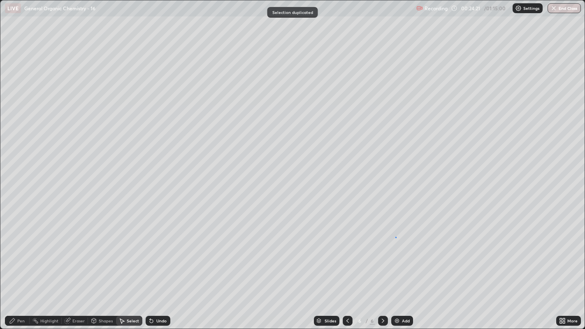
click at [395, 237] on div "0 ° Undo Copy Duplicate Duplicate to new slide Delete" at bounding box center [292, 164] width 585 height 329
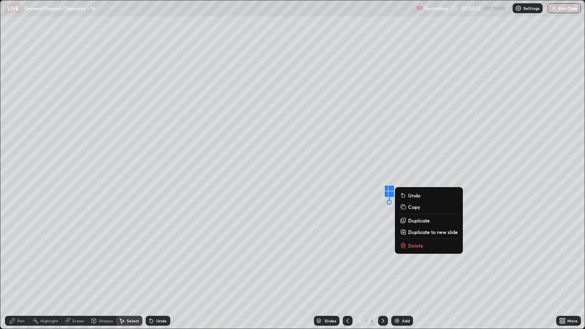
click at [414, 242] on button "Delete" at bounding box center [428, 246] width 61 height 10
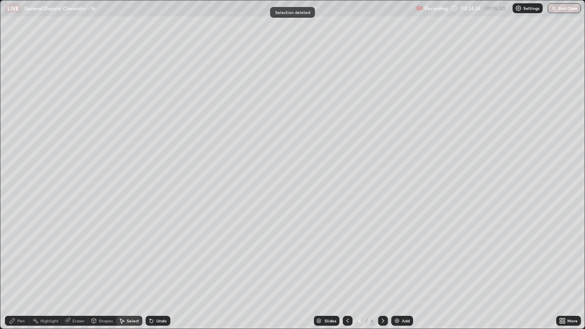
click at [17, 251] on div "Pen" at bounding box center [20, 321] width 7 height 4
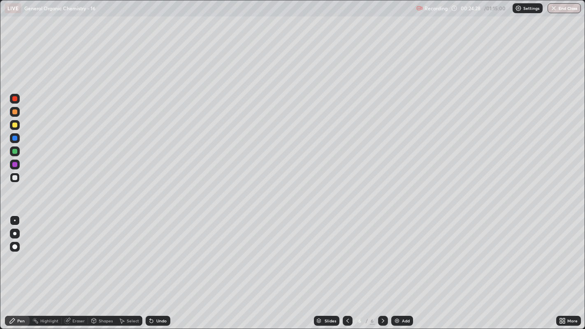
click at [128, 251] on div "Select" at bounding box center [133, 321] width 12 height 4
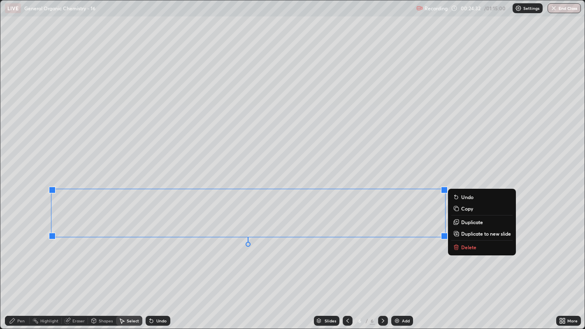
click at [272, 170] on div "0 ° Undo Copy Duplicate Duplicate to new slide Delete" at bounding box center [292, 164] width 585 height 329
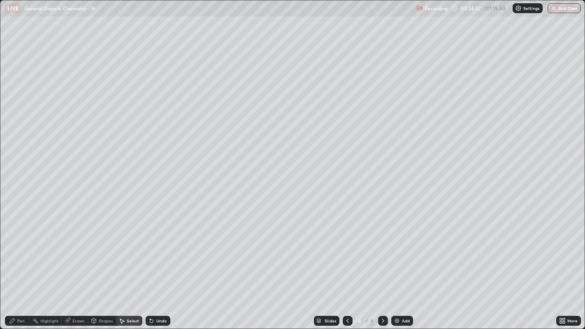
click at [12, 251] on icon at bounding box center [12, 320] width 5 height 5
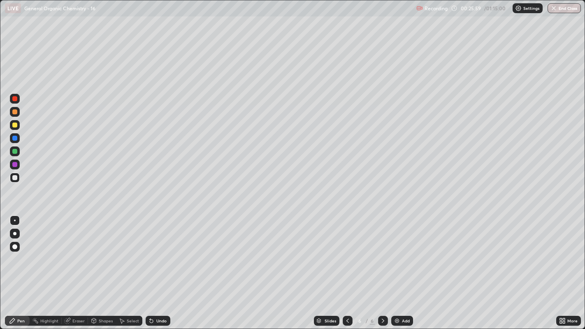
click at [15, 127] on div at bounding box center [14, 125] width 5 height 5
click at [15, 179] on div at bounding box center [14, 177] width 5 height 5
click at [18, 230] on div at bounding box center [15, 234] width 10 height 10
click at [14, 220] on div at bounding box center [15, 221] width 2 height 2
click at [16, 125] on div at bounding box center [14, 125] width 5 height 5
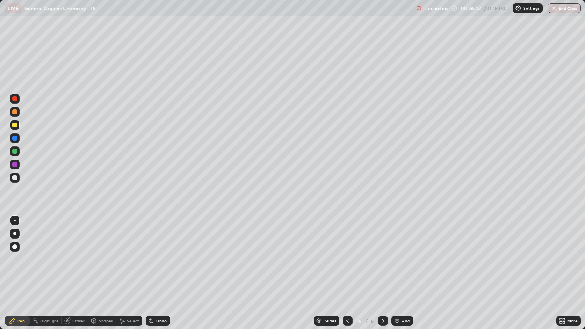
click at [157, 251] on div "Undo" at bounding box center [161, 321] width 10 height 4
click at [158, 251] on div "Undo" at bounding box center [158, 321] width 25 height 10
click at [134, 251] on div "Select" at bounding box center [133, 321] width 12 height 4
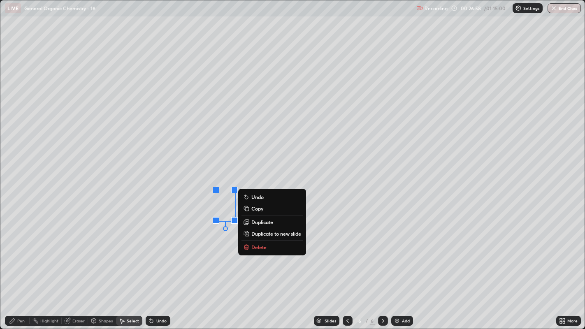
click at [259, 223] on p "Duplicate" at bounding box center [262, 222] width 22 height 7
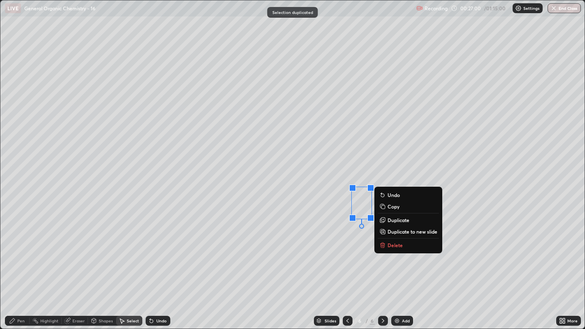
click at [335, 250] on div "0 ° Undo Copy Duplicate Duplicate to new slide Delete" at bounding box center [292, 164] width 585 height 329
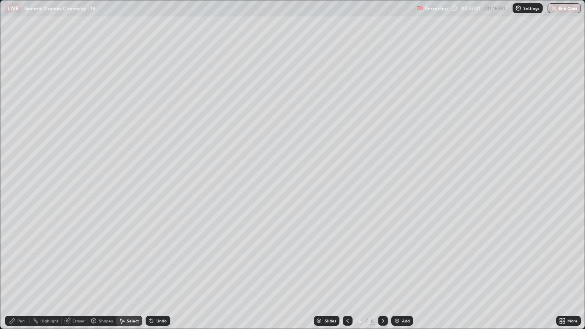
click at [23, 251] on div "Pen" at bounding box center [20, 321] width 7 height 4
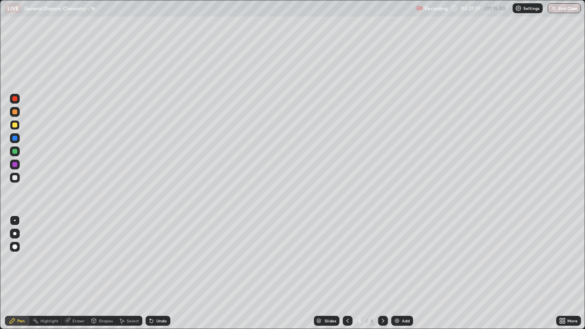
click at [13, 251] on div at bounding box center [15, 247] width 10 height 10
click at [13, 235] on div at bounding box center [15, 234] width 10 height 10
click at [14, 178] on div at bounding box center [14, 177] width 5 height 5
click at [14, 220] on div at bounding box center [15, 221] width 2 height 2
click at [398, 251] on img at bounding box center [397, 321] width 7 height 7
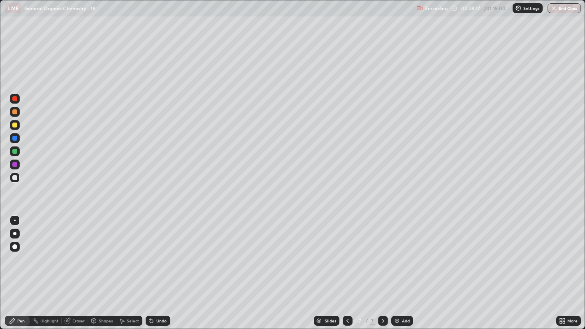
click at [101, 251] on div "Shapes" at bounding box center [102, 321] width 28 height 10
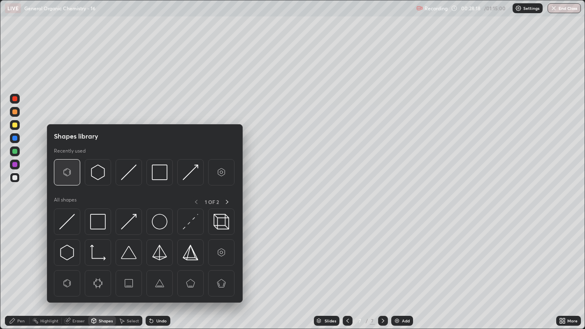
click at [65, 173] on img at bounding box center [67, 173] width 16 height 16
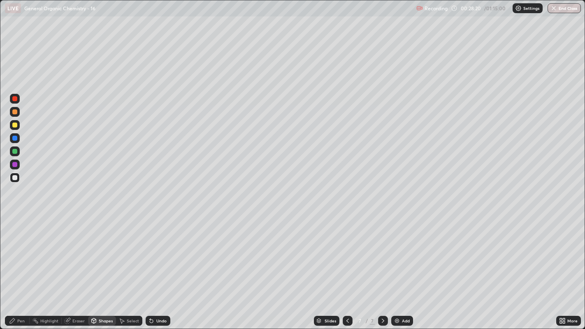
click at [20, 251] on div "Pen" at bounding box center [20, 321] width 7 height 4
click at [160, 251] on div "Undo" at bounding box center [161, 321] width 10 height 4
click at [158, 251] on div "Undo" at bounding box center [161, 321] width 10 height 4
click at [100, 251] on div "Shapes" at bounding box center [106, 321] width 14 height 4
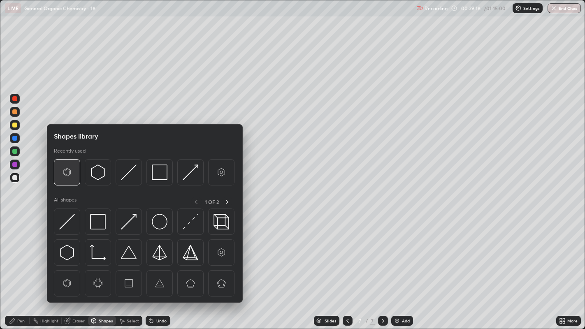
click at [63, 174] on img at bounding box center [67, 173] width 16 height 16
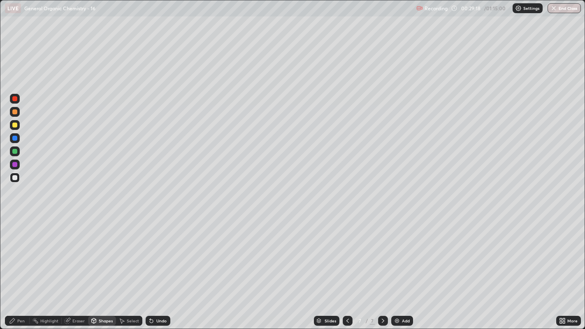
click at [21, 251] on div "Pen" at bounding box center [20, 321] width 7 height 4
click at [125, 251] on div "Select" at bounding box center [129, 321] width 26 height 10
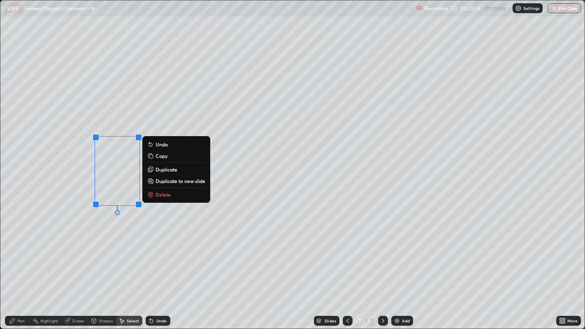
click at [162, 170] on p "Duplicate" at bounding box center [167, 169] width 22 height 7
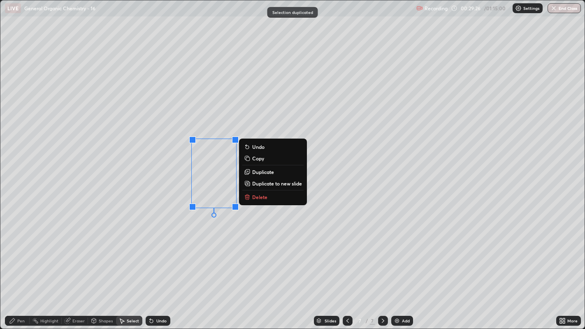
click at [257, 171] on p "Duplicate" at bounding box center [263, 172] width 22 height 7
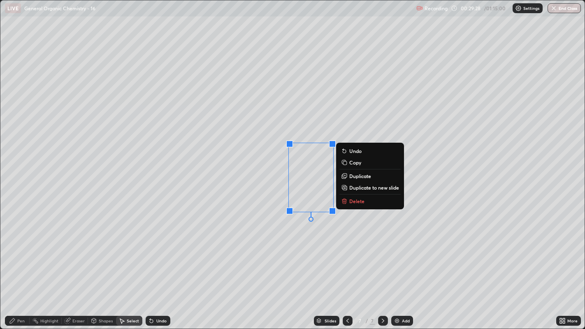
click at [351, 177] on p "Duplicate" at bounding box center [360, 176] width 22 height 7
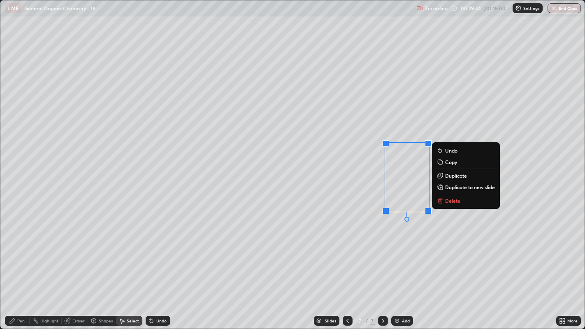
click at [447, 197] on button "Delete" at bounding box center [465, 201] width 61 height 10
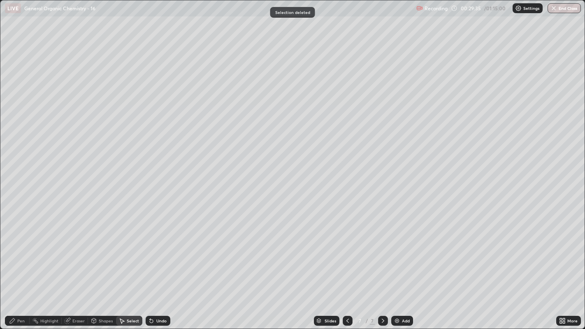
click at [14, 251] on icon at bounding box center [12, 321] width 7 height 7
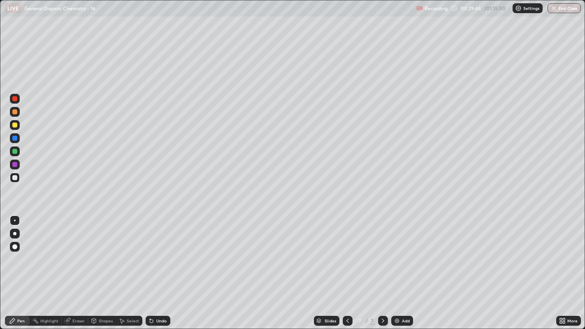
click at [124, 251] on icon at bounding box center [121, 321] width 7 height 7
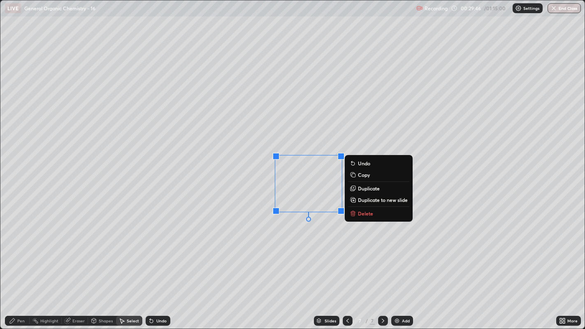
click at [302, 249] on div "0 ° Undo Copy Duplicate Duplicate to new slide Delete" at bounding box center [292, 164] width 585 height 329
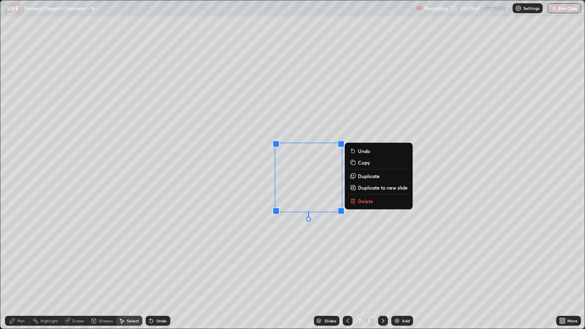
click at [367, 177] on p "Duplicate" at bounding box center [369, 176] width 22 height 7
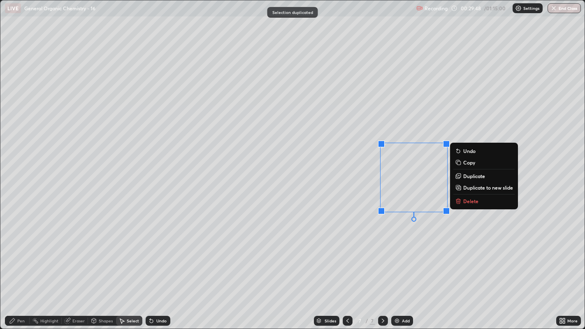
click at [410, 232] on div "0 ° Undo Copy Duplicate Duplicate to new slide Delete" at bounding box center [292, 164] width 585 height 329
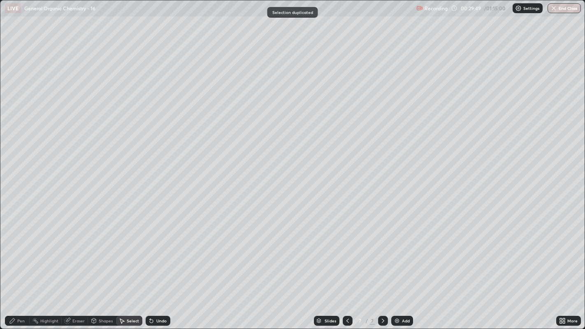
click at [74, 251] on div "Eraser" at bounding box center [78, 321] width 12 height 4
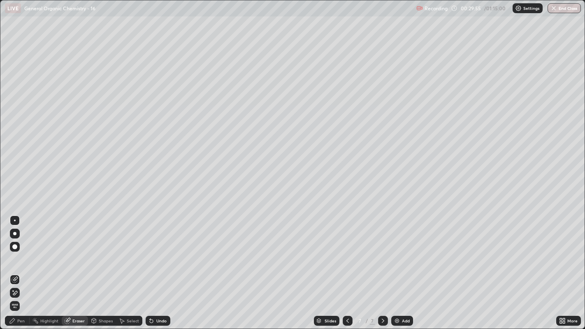
click at [22, 251] on div "Pen" at bounding box center [20, 321] width 7 height 4
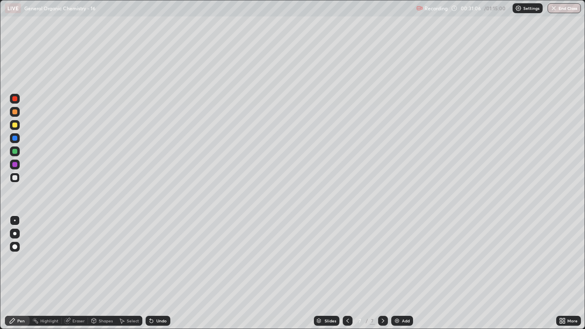
click at [14, 125] on div at bounding box center [14, 125] width 5 height 5
click at [15, 234] on div at bounding box center [14, 233] width 3 height 3
click at [72, 251] on div "Eraser" at bounding box center [78, 321] width 12 height 4
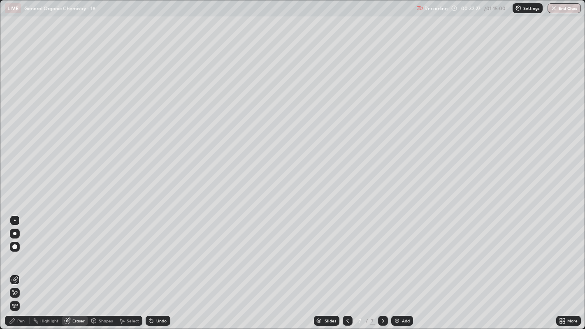
click at [160, 251] on div "Undo" at bounding box center [161, 321] width 10 height 4
click at [161, 251] on div "Undo" at bounding box center [161, 321] width 10 height 4
click at [162, 251] on div "Undo" at bounding box center [161, 321] width 10 height 4
click at [161, 251] on div "Undo" at bounding box center [161, 321] width 10 height 4
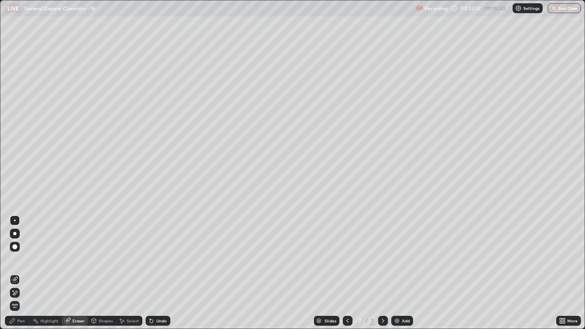
click at [158, 251] on div "Undo" at bounding box center [158, 321] width 25 height 10
click at [15, 251] on icon at bounding box center [12, 321] width 7 height 7
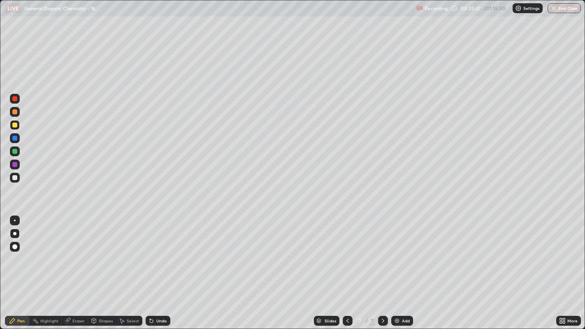
click at [346, 251] on icon at bounding box center [347, 321] width 7 height 7
click at [348, 251] on icon at bounding box center [347, 321] width 7 height 7
click at [346, 251] on div at bounding box center [348, 321] width 10 height 10
click at [382, 251] on icon at bounding box center [383, 321] width 7 height 7
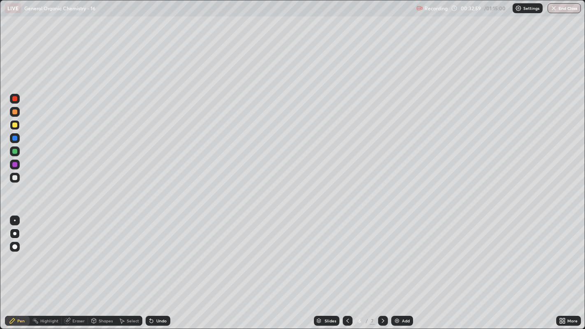
click at [382, 251] on icon at bounding box center [383, 321] width 2 height 4
click at [382, 251] on icon at bounding box center [383, 321] width 7 height 7
click at [381, 251] on icon at bounding box center [383, 321] width 7 height 7
click at [382, 251] on icon at bounding box center [383, 321] width 7 height 7
click at [14, 220] on div at bounding box center [15, 221] width 2 height 2
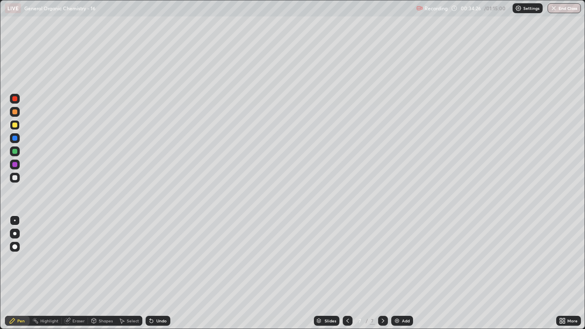
click at [158, 251] on div "Undo" at bounding box center [161, 321] width 10 height 4
click at [153, 251] on icon at bounding box center [151, 321] width 7 height 7
click at [150, 251] on icon at bounding box center [151, 321] width 3 height 3
click at [156, 251] on div "Undo" at bounding box center [161, 321] width 10 height 4
click at [14, 233] on div at bounding box center [14, 233] width 3 height 3
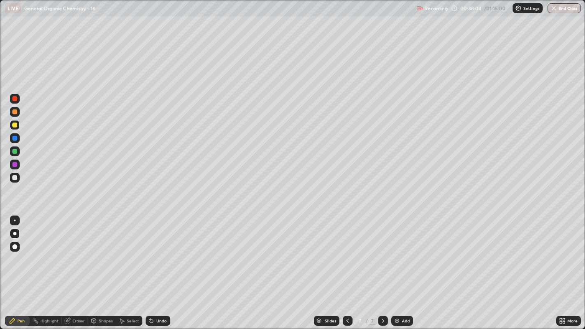
click at [155, 251] on div "Undo" at bounding box center [158, 321] width 25 height 10
click at [15, 216] on div at bounding box center [15, 221] width 10 height 10
click at [19, 230] on div at bounding box center [15, 234] width 10 height 10
click at [18, 222] on div at bounding box center [15, 221] width 10 height 10
click at [15, 176] on div at bounding box center [14, 177] width 5 height 5
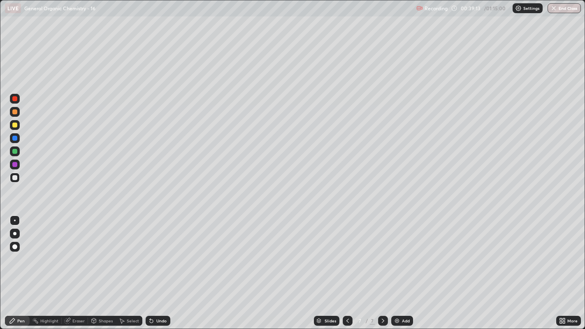
click at [347, 251] on icon at bounding box center [347, 321] width 7 height 7
click at [351, 251] on div at bounding box center [348, 321] width 10 height 10
click at [348, 251] on icon at bounding box center [347, 321] width 7 height 7
click at [379, 251] on div at bounding box center [383, 321] width 10 height 10
click at [382, 251] on icon at bounding box center [383, 321] width 7 height 7
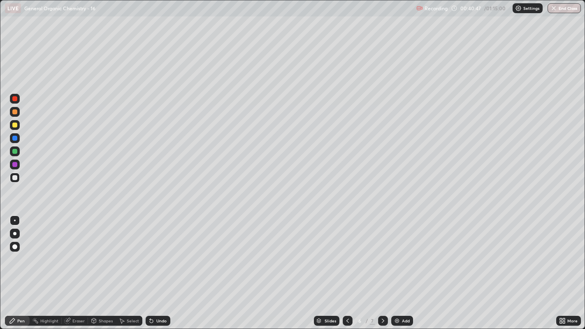
click at [382, 251] on icon at bounding box center [383, 321] width 7 height 7
click at [400, 251] on div "Add" at bounding box center [402, 321] width 22 height 10
click at [158, 251] on div "Undo" at bounding box center [158, 321] width 25 height 10
click at [157, 251] on div "Undo" at bounding box center [158, 321] width 25 height 10
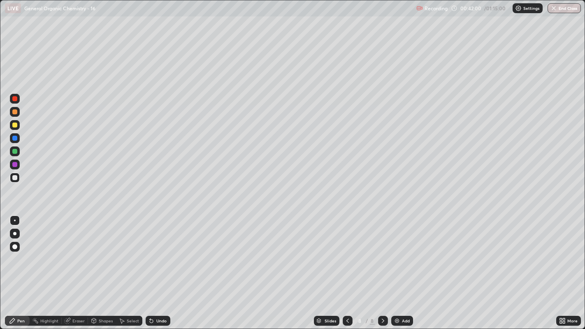
click at [156, 251] on div "Undo" at bounding box center [158, 321] width 25 height 10
click at [162, 251] on div "Undo" at bounding box center [158, 321] width 25 height 10
click at [128, 251] on div "Select" at bounding box center [133, 321] width 12 height 4
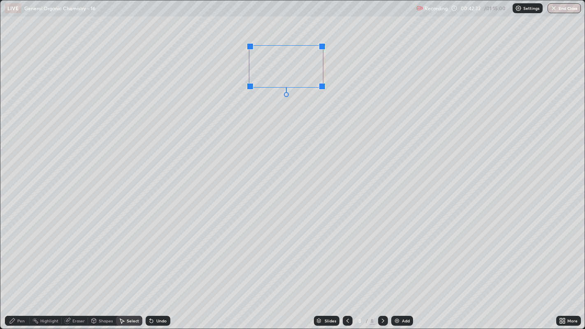
click at [320, 83] on div at bounding box center [322, 86] width 7 height 7
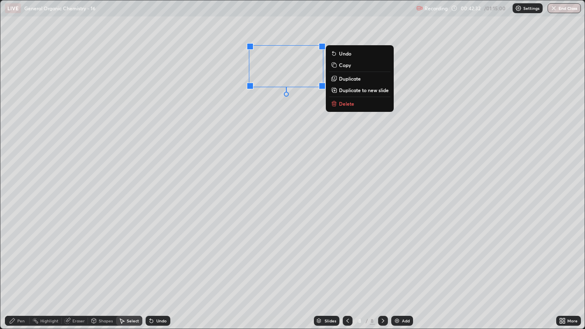
click at [309, 98] on div "0 ° Undo Copy Duplicate Duplicate to new slide Delete" at bounding box center [292, 164] width 585 height 329
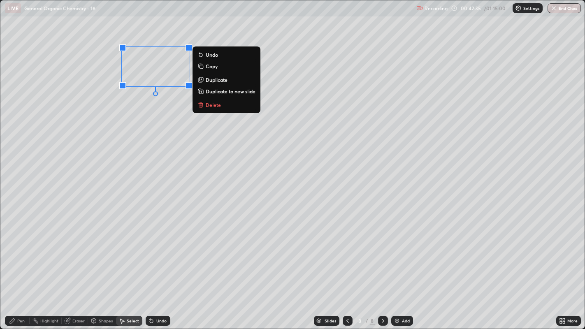
click at [159, 103] on div "0 ° Undo Copy Duplicate Duplicate to new slide Delete" at bounding box center [292, 164] width 585 height 329
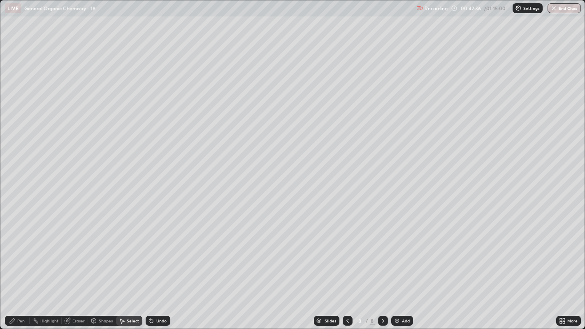
click at [14, 251] on icon at bounding box center [12, 321] width 7 height 7
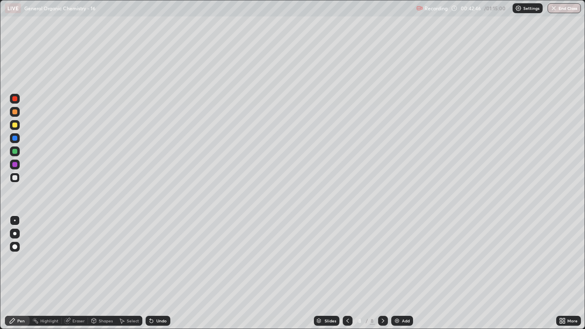
click at [15, 123] on div at bounding box center [14, 125] width 5 height 5
click at [13, 177] on div at bounding box center [14, 177] width 5 height 5
click at [158, 251] on div "Undo" at bounding box center [158, 321] width 25 height 10
click at [161, 251] on div "Undo" at bounding box center [158, 321] width 25 height 10
click at [12, 127] on div at bounding box center [15, 125] width 10 height 10
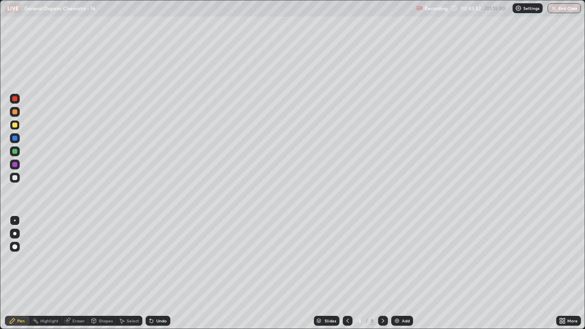
click at [14, 235] on div at bounding box center [14, 233] width 3 height 3
click at [14, 220] on div at bounding box center [15, 221] width 2 height 2
click at [400, 251] on div "Add" at bounding box center [402, 321] width 22 height 10
click at [16, 178] on div at bounding box center [14, 177] width 5 height 5
click at [13, 123] on div at bounding box center [14, 125] width 5 height 5
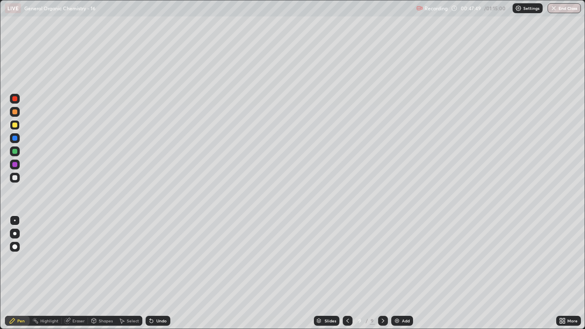
click at [76, 251] on div "Eraser" at bounding box center [78, 321] width 12 height 4
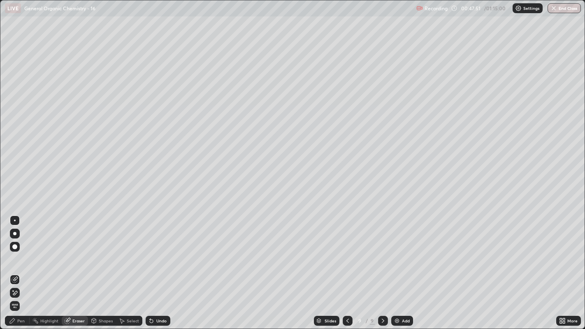
click at [24, 251] on div "Pen" at bounding box center [17, 321] width 25 height 10
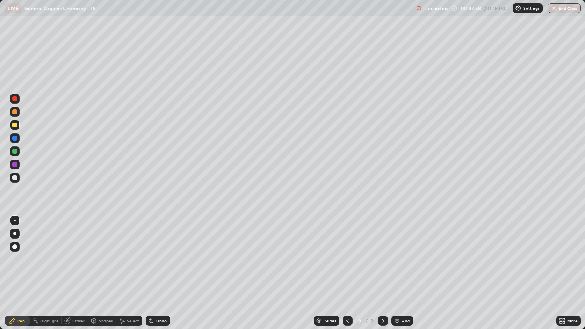
click at [14, 177] on div at bounding box center [14, 177] width 5 height 5
click at [399, 251] on img at bounding box center [397, 321] width 7 height 7
click at [346, 251] on icon at bounding box center [347, 321] width 7 height 7
click at [14, 233] on div at bounding box center [14, 233] width 3 height 3
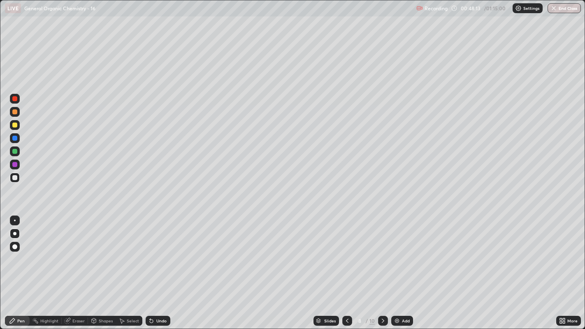
click at [14, 125] on div at bounding box center [14, 125] width 5 height 5
click at [166, 251] on div "Undo" at bounding box center [161, 321] width 10 height 4
click at [167, 251] on div "Undo" at bounding box center [158, 321] width 25 height 10
click at [165, 251] on div "Undo" at bounding box center [158, 321] width 25 height 10
click at [382, 251] on icon at bounding box center [383, 321] width 7 height 7
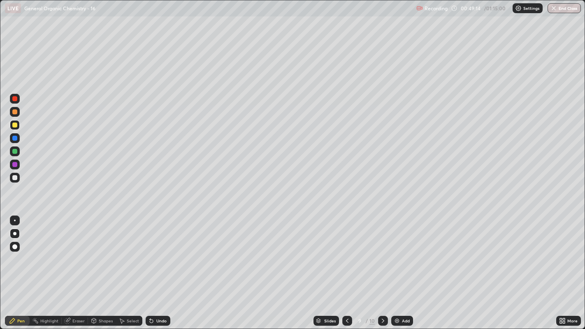
click at [382, 251] on icon at bounding box center [383, 321] width 7 height 7
click at [346, 251] on icon at bounding box center [347, 321] width 7 height 7
click at [380, 251] on icon at bounding box center [383, 321] width 7 height 7
click at [14, 177] on div at bounding box center [14, 177] width 5 height 5
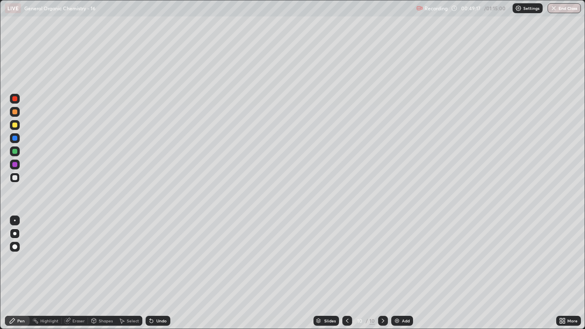
click at [19, 217] on div at bounding box center [15, 221] width 10 height 10
click at [100, 251] on div "Shapes" at bounding box center [102, 321] width 28 height 10
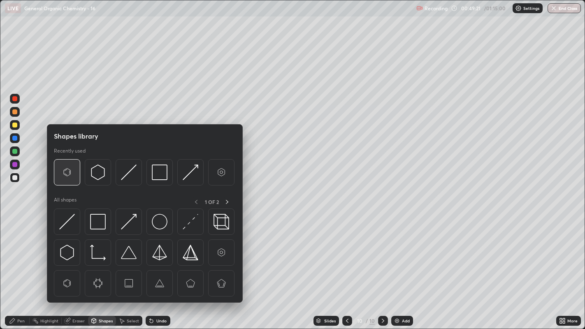
click at [67, 172] on img at bounding box center [67, 173] width 16 height 16
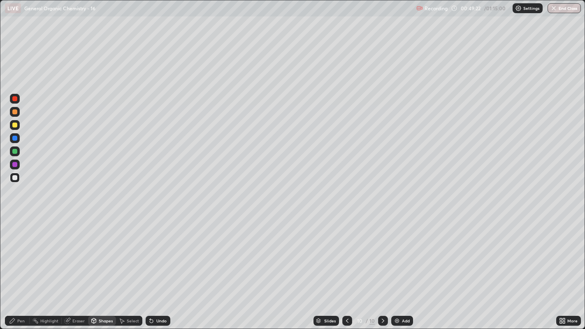
click at [24, 251] on div "Pen" at bounding box center [20, 321] width 7 height 4
click at [114, 251] on div "Shapes" at bounding box center [102, 321] width 28 height 10
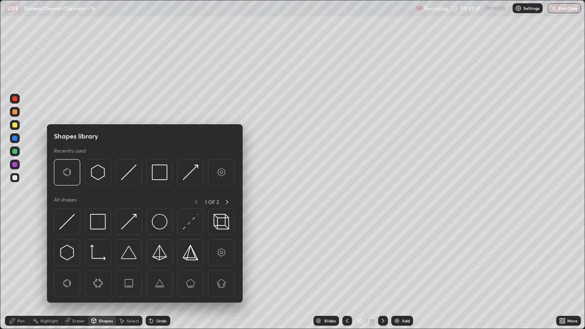
click at [128, 251] on div "Select" at bounding box center [129, 321] width 26 height 10
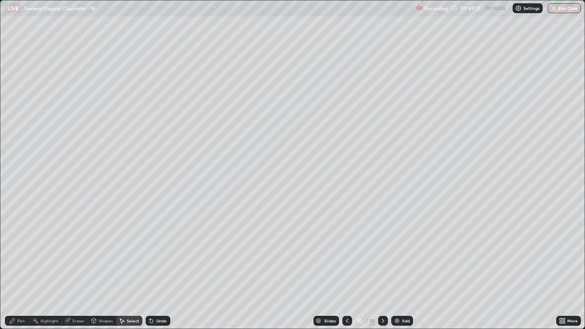
click at [126, 251] on div "Select" at bounding box center [129, 321] width 26 height 10
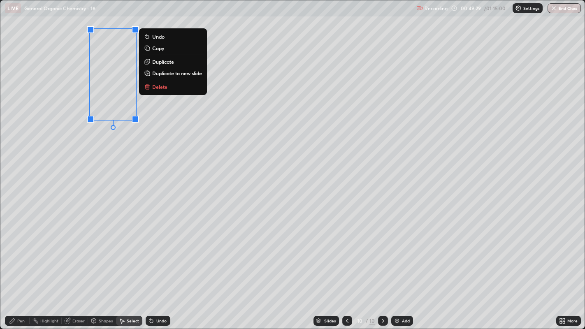
click at [169, 65] on button "Duplicate" at bounding box center [172, 62] width 61 height 10
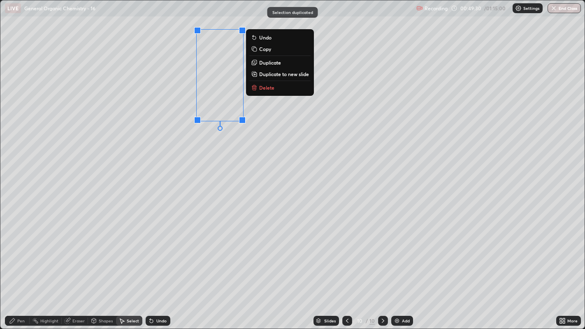
click at [172, 122] on div "0 ° Undo Copy Duplicate Duplicate to new slide Delete" at bounding box center [292, 164] width 585 height 329
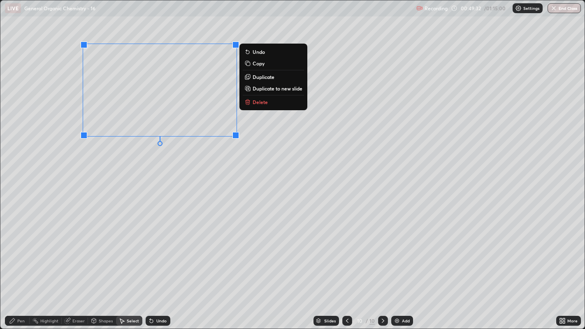
click at [264, 78] on p "Duplicate" at bounding box center [264, 77] width 22 height 7
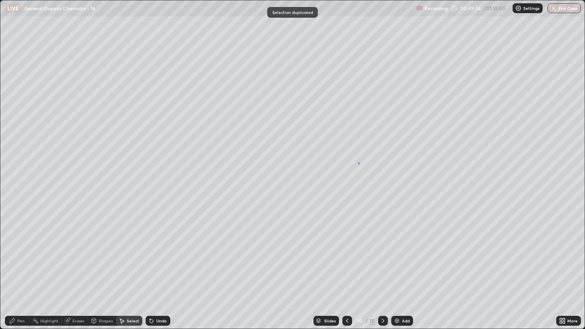
click at [359, 163] on div "0 ° Undo Copy Duplicate Duplicate to new slide Delete" at bounding box center [292, 164] width 585 height 329
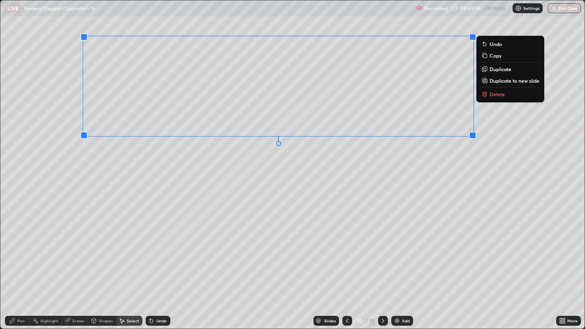
click at [502, 70] on p "Duplicate" at bounding box center [501, 69] width 22 height 7
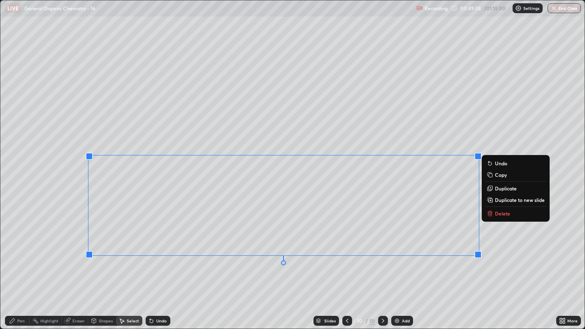
click at [174, 251] on div "0 ° Undo Copy Duplicate Duplicate to new slide Delete" at bounding box center [292, 164] width 585 height 329
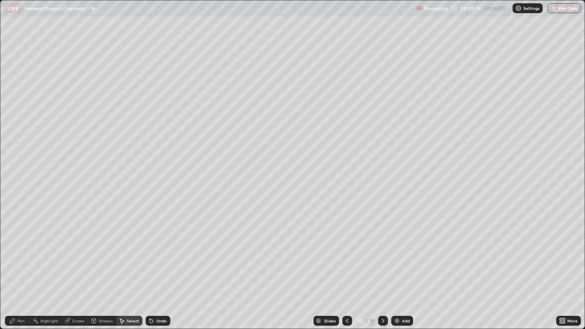
click at [23, 251] on div "Pen" at bounding box center [20, 321] width 7 height 4
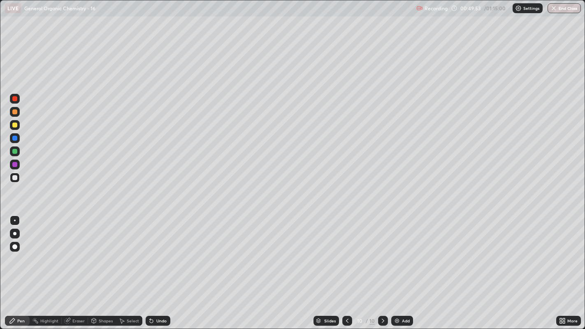
click at [157, 251] on div "Undo" at bounding box center [158, 321] width 25 height 10
click at [168, 251] on div "Undo" at bounding box center [158, 321] width 25 height 10
click at [159, 251] on div "Undo" at bounding box center [161, 321] width 10 height 4
click at [16, 128] on div at bounding box center [15, 125] width 10 height 10
click at [159, 251] on div "Undo" at bounding box center [161, 321] width 10 height 4
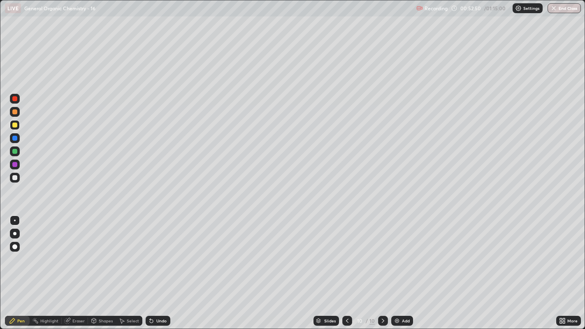
click at [158, 251] on div "Undo" at bounding box center [161, 321] width 10 height 4
click at [162, 251] on div "Undo" at bounding box center [161, 321] width 10 height 4
click at [160, 251] on div "Undo" at bounding box center [161, 321] width 10 height 4
click at [15, 235] on div at bounding box center [14, 233] width 3 height 3
click at [161, 251] on div "Undo" at bounding box center [161, 321] width 10 height 4
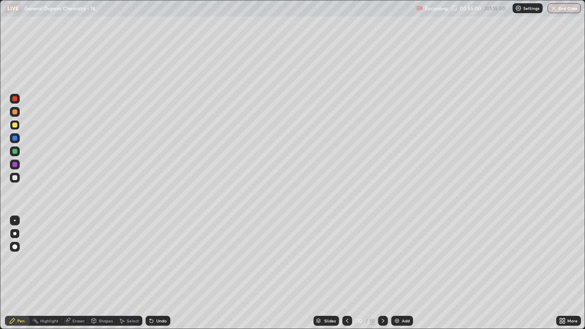
click at [163, 251] on div "Undo" at bounding box center [158, 321] width 25 height 10
click at [169, 251] on div "Undo" at bounding box center [158, 321] width 25 height 10
click at [158, 251] on div "Undo" at bounding box center [161, 321] width 10 height 4
click at [14, 178] on div at bounding box center [14, 177] width 5 height 5
click at [14, 217] on div at bounding box center [15, 221] width 10 height 10
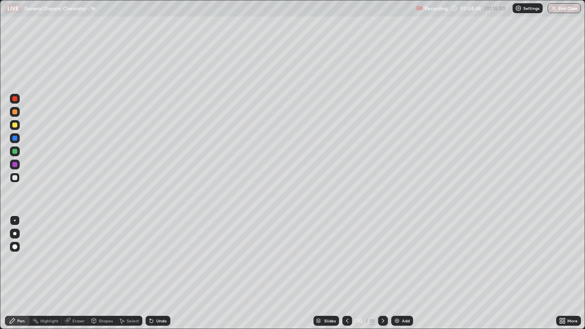
click at [398, 251] on img at bounding box center [397, 321] width 7 height 7
click at [131, 251] on div "Select" at bounding box center [133, 321] width 12 height 4
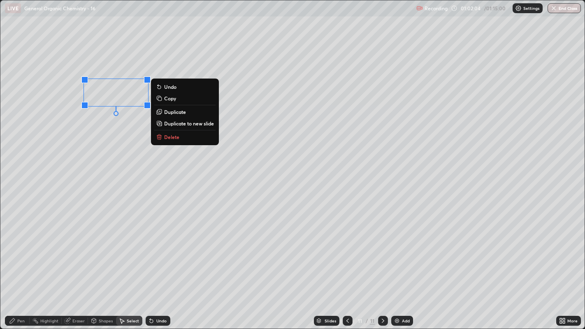
click at [183, 135] on button "Delete" at bounding box center [184, 137] width 61 height 10
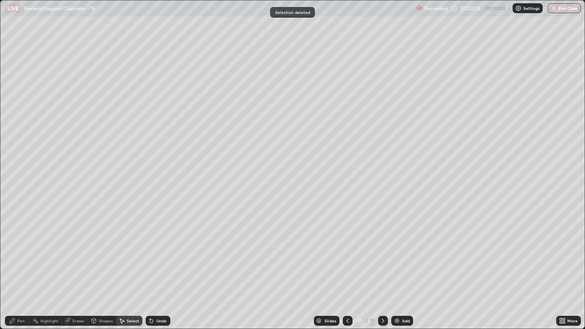
click at [26, 251] on div "Pen" at bounding box center [17, 321] width 25 height 10
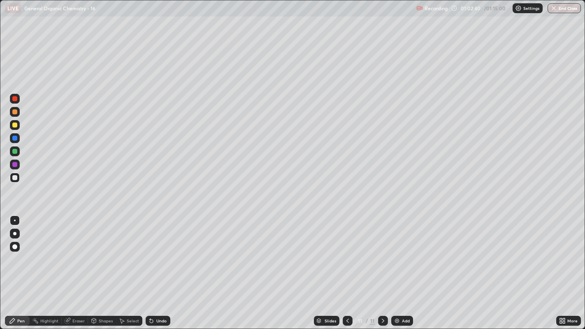
click at [124, 251] on icon at bounding box center [121, 321] width 7 height 7
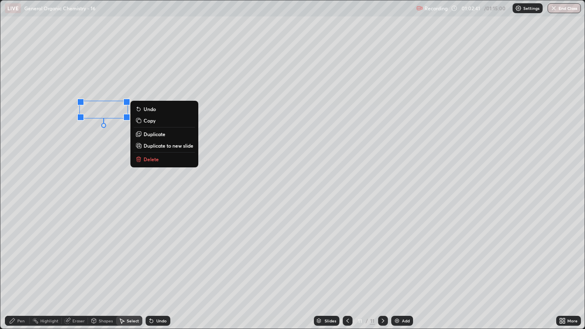
click at [167, 158] on button "Delete" at bounding box center [164, 159] width 61 height 10
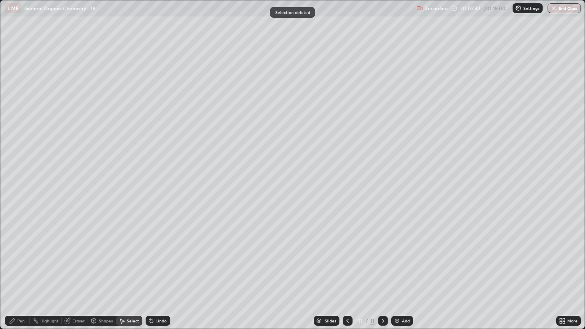
click at [21, 251] on div "Pen" at bounding box center [20, 321] width 7 height 4
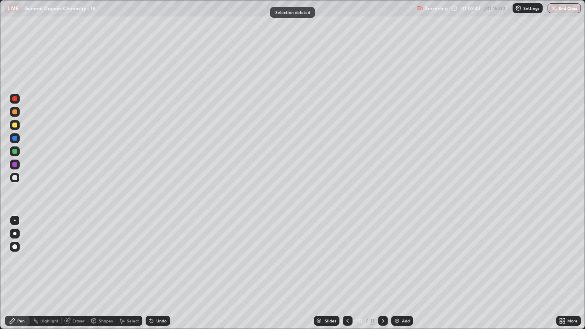
click at [15, 123] on div at bounding box center [14, 125] width 5 height 5
click at [13, 178] on div at bounding box center [14, 177] width 5 height 5
click at [15, 242] on div at bounding box center [15, 247] width 10 height 10
click at [14, 220] on div at bounding box center [15, 221] width 2 height 2
click at [77, 251] on div "Eraser" at bounding box center [75, 321] width 26 height 10
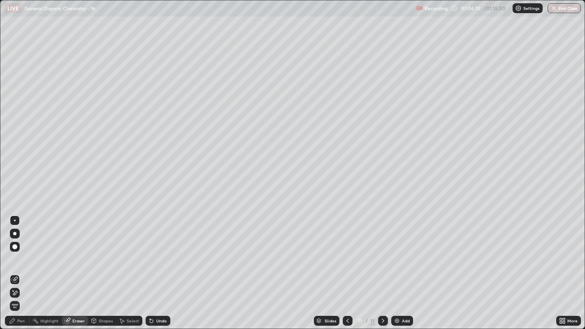
click at [21, 251] on div "Pen" at bounding box center [20, 321] width 7 height 4
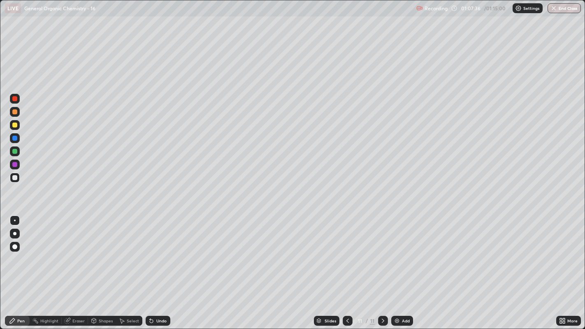
click at [407, 251] on div "Add" at bounding box center [406, 321] width 8 height 4
click at [14, 179] on div at bounding box center [14, 177] width 5 height 5
click at [14, 125] on div at bounding box center [14, 125] width 5 height 5
click at [157, 251] on div "Undo" at bounding box center [158, 321] width 25 height 10
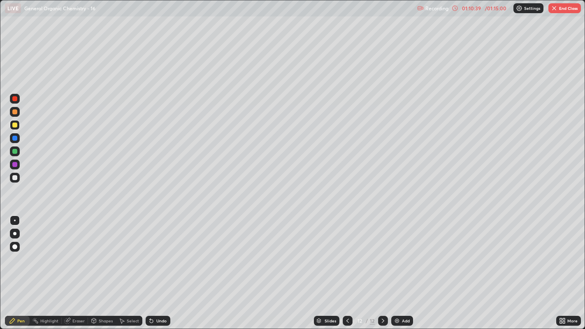
click at [72, 251] on div "Eraser" at bounding box center [75, 321] width 26 height 10
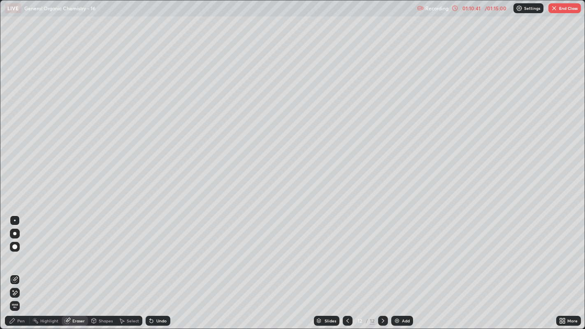
click at [20, 251] on div "Pen" at bounding box center [20, 321] width 7 height 4
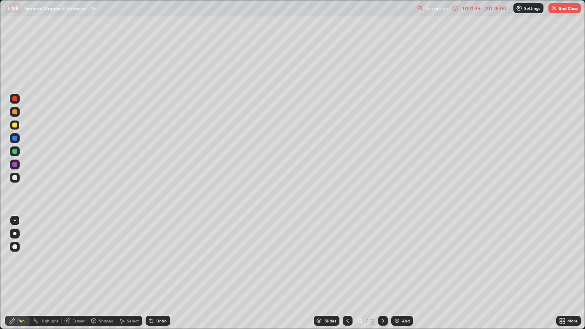
click at [13, 137] on div at bounding box center [14, 138] width 5 height 5
click at [15, 178] on div at bounding box center [14, 177] width 5 height 5
click at [16, 125] on div at bounding box center [14, 125] width 5 height 5
click at [14, 139] on div at bounding box center [14, 138] width 5 height 5
click at [13, 153] on div at bounding box center [14, 151] width 5 height 5
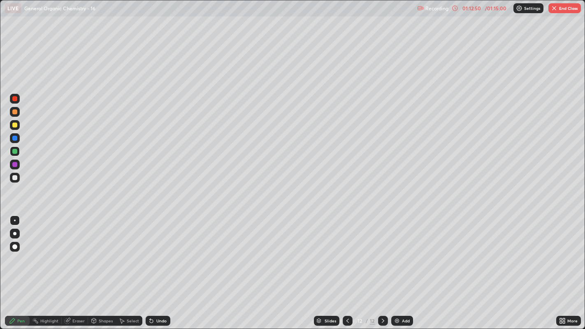
click at [155, 251] on div "Undo" at bounding box center [158, 321] width 25 height 10
click at [14, 98] on div at bounding box center [14, 98] width 5 height 5
click at [14, 151] on div at bounding box center [14, 151] width 5 height 5
click at [150, 251] on icon at bounding box center [150, 319] width 1 height 1
click at [15, 99] on div at bounding box center [14, 98] width 5 height 5
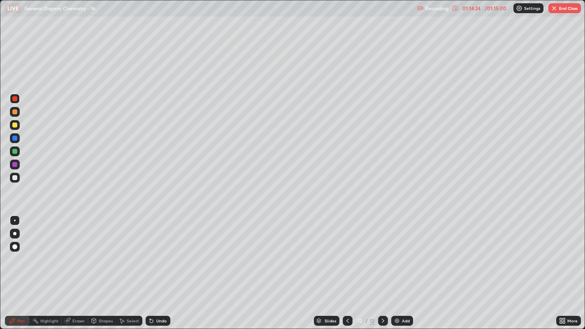
click at [15, 165] on div at bounding box center [14, 164] width 5 height 5
click at [14, 233] on div at bounding box center [14, 233] width 3 height 3
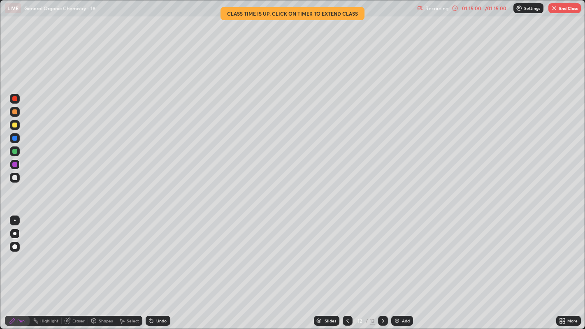
click at [14, 220] on div at bounding box center [15, 221] width 2 height 2
click at [14, 177] on div at bounding box center [14, 177] width 5 height 5
click at [558, 5] on button "End Class" at bounding box center [564, 8] width 33 height 10
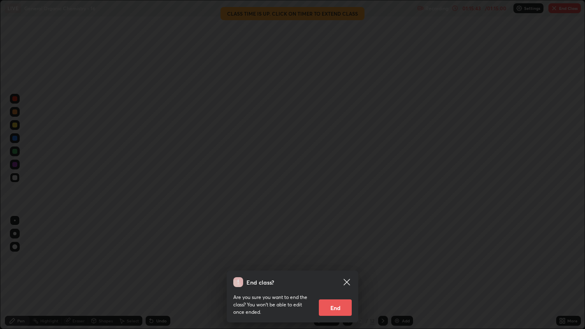
click at [337, 251] on button "End" at bounding box center [335, 308] width 33 height 16
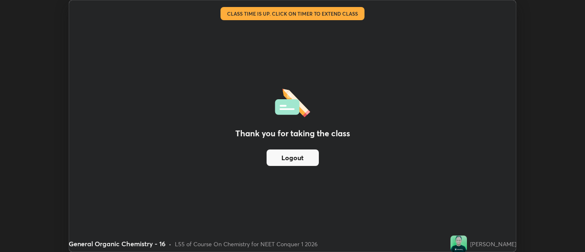
scroll to position [40889, 40556]
